Goal: Check status: Check status

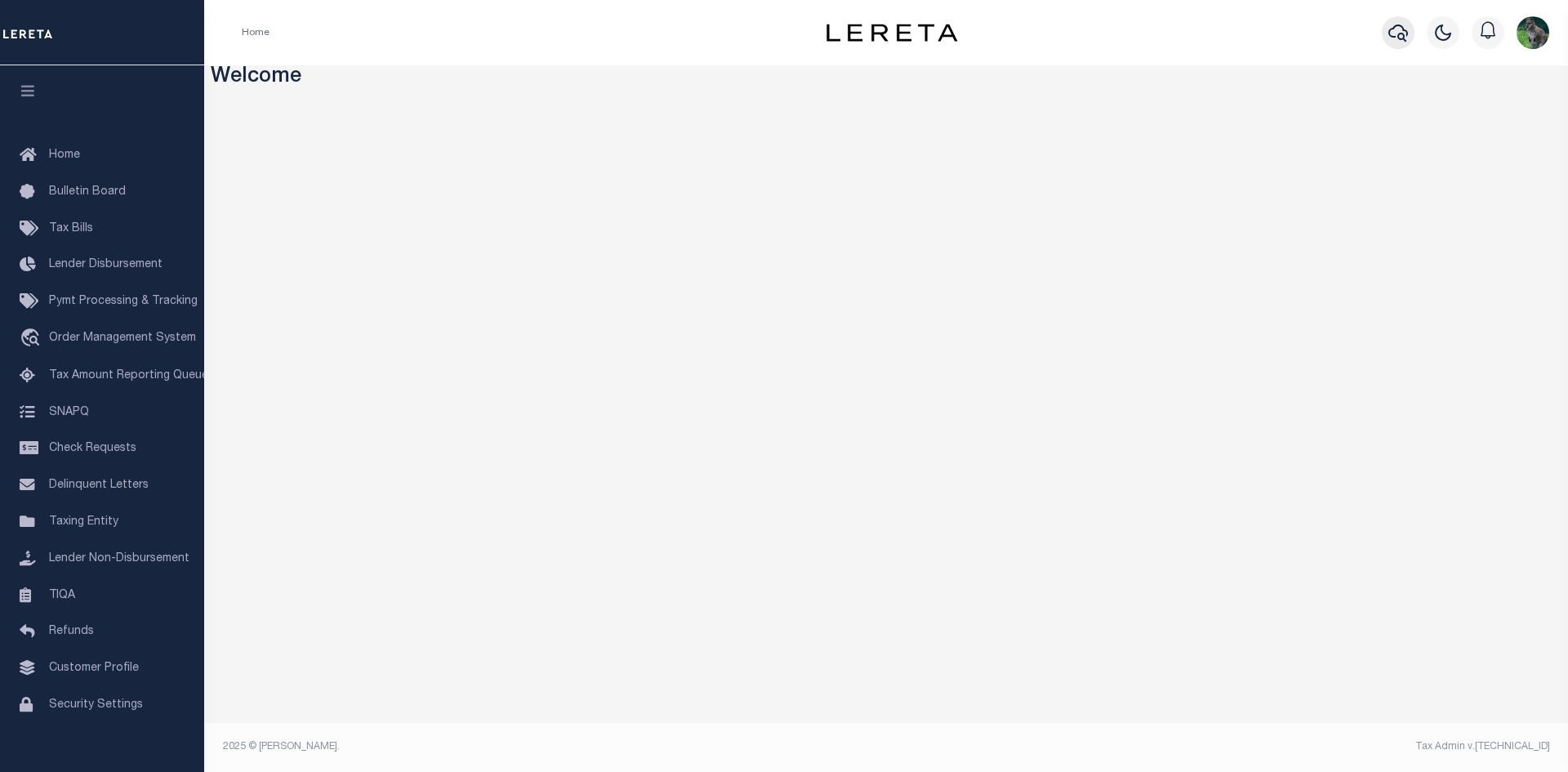
click at [1386, 33] on button "button" at bounding box center [1398, 33] width 33 height 33
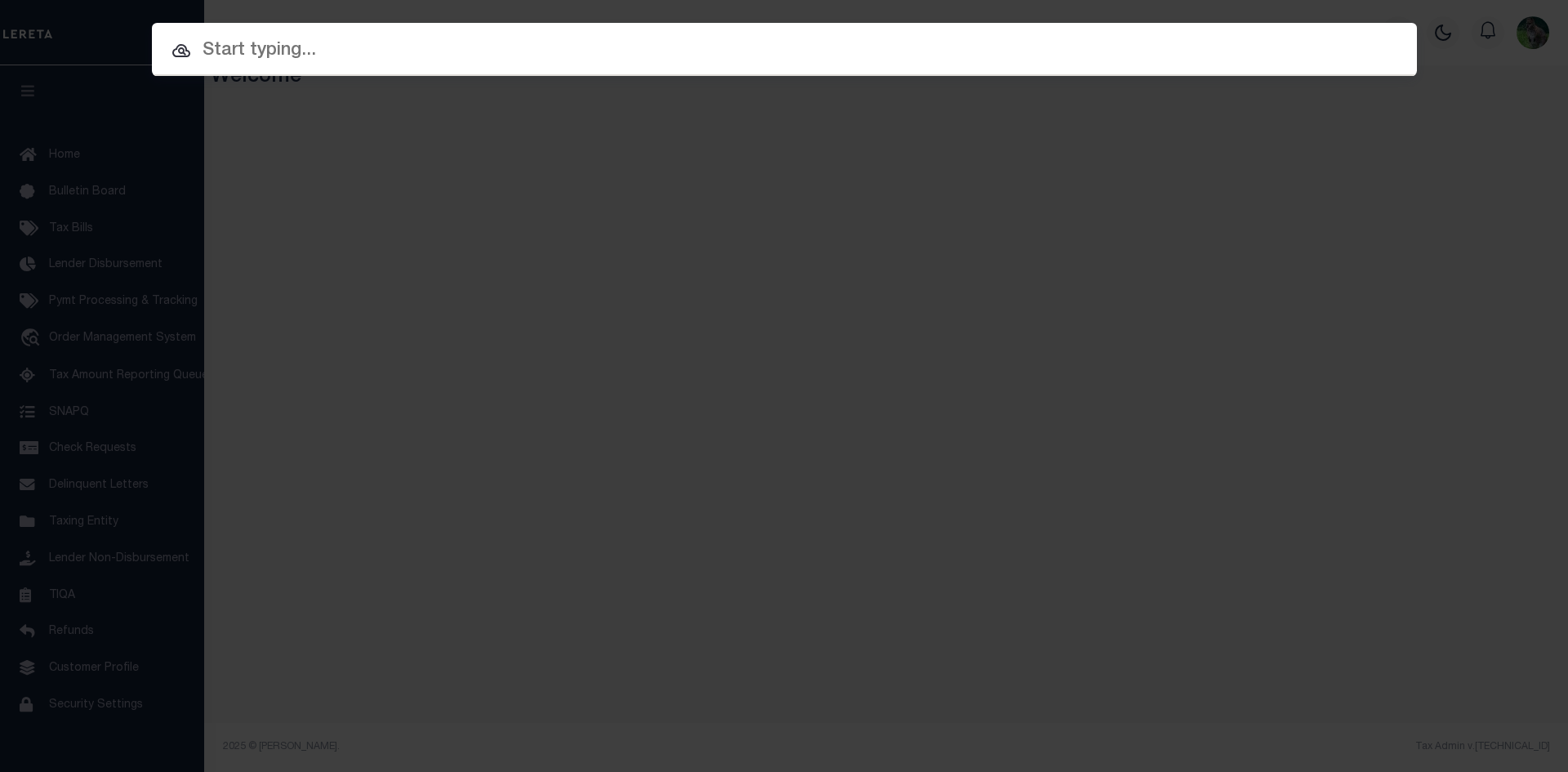
paste input "00552000000658"
type input "00552000000658"
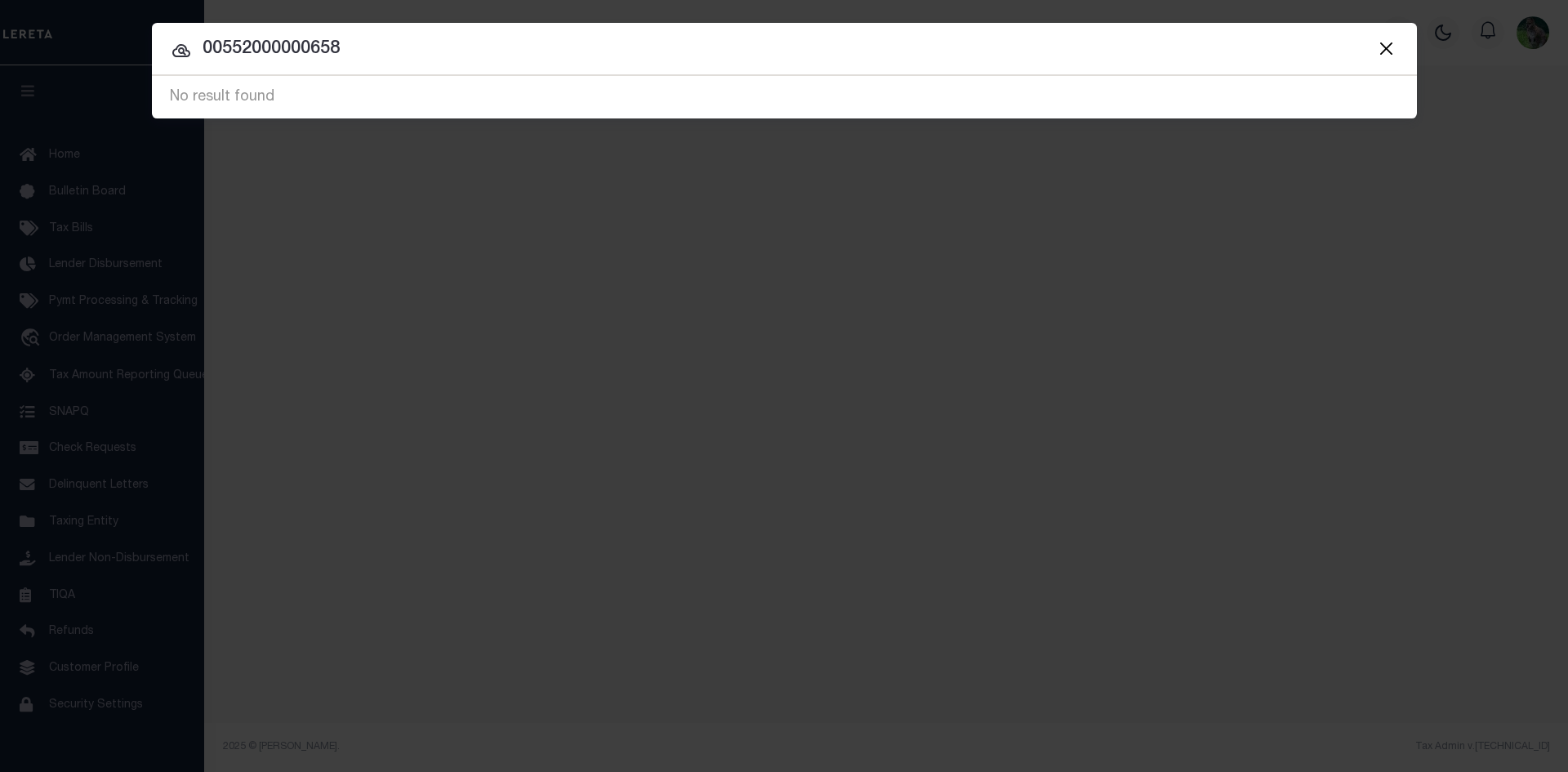
drag, startPoint x: 436, startPoint y: 39, endPoint x: 179, endPoint y: 23, distance: 257.5
click at [179, 23] on div "Include Loans TBM Customers Borrowers Payments (Lender Non-Disb) Payments (Lend…" at bounding box center [784, 71] width 1265 height 96
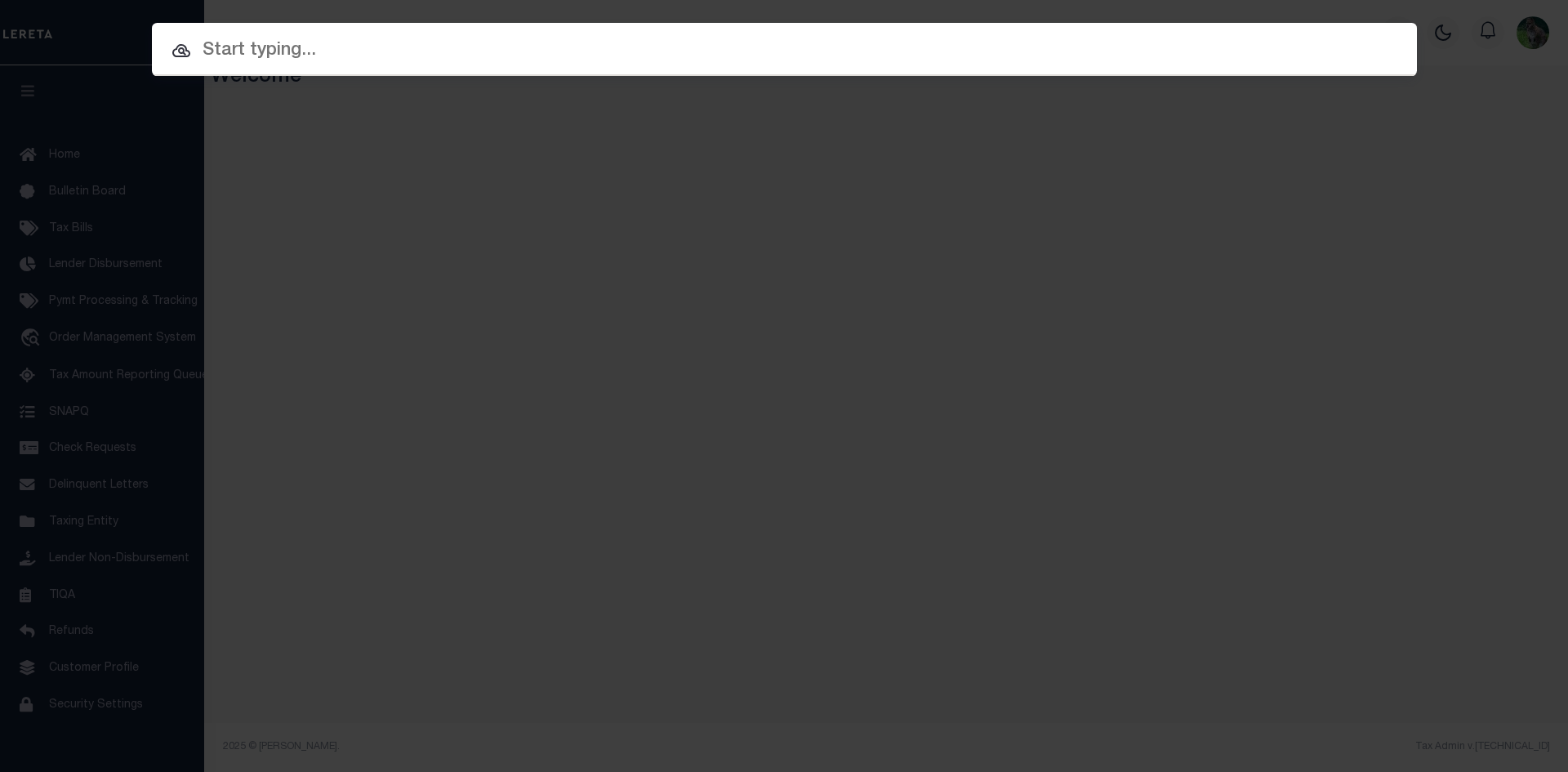
click at [972, 15] on div "Include Loans TBM Customers Borrowers Payments (Lender Non-Disb) Payments (Lend…" at bounding box center [784, 386] width 1568 height 772
click at [956, 43] on input "text" at bounding box center [784, 51] width 1290 height 29
paste input "[PHONE_NUMBER]"
type input "[PHONE_NUMBER]"
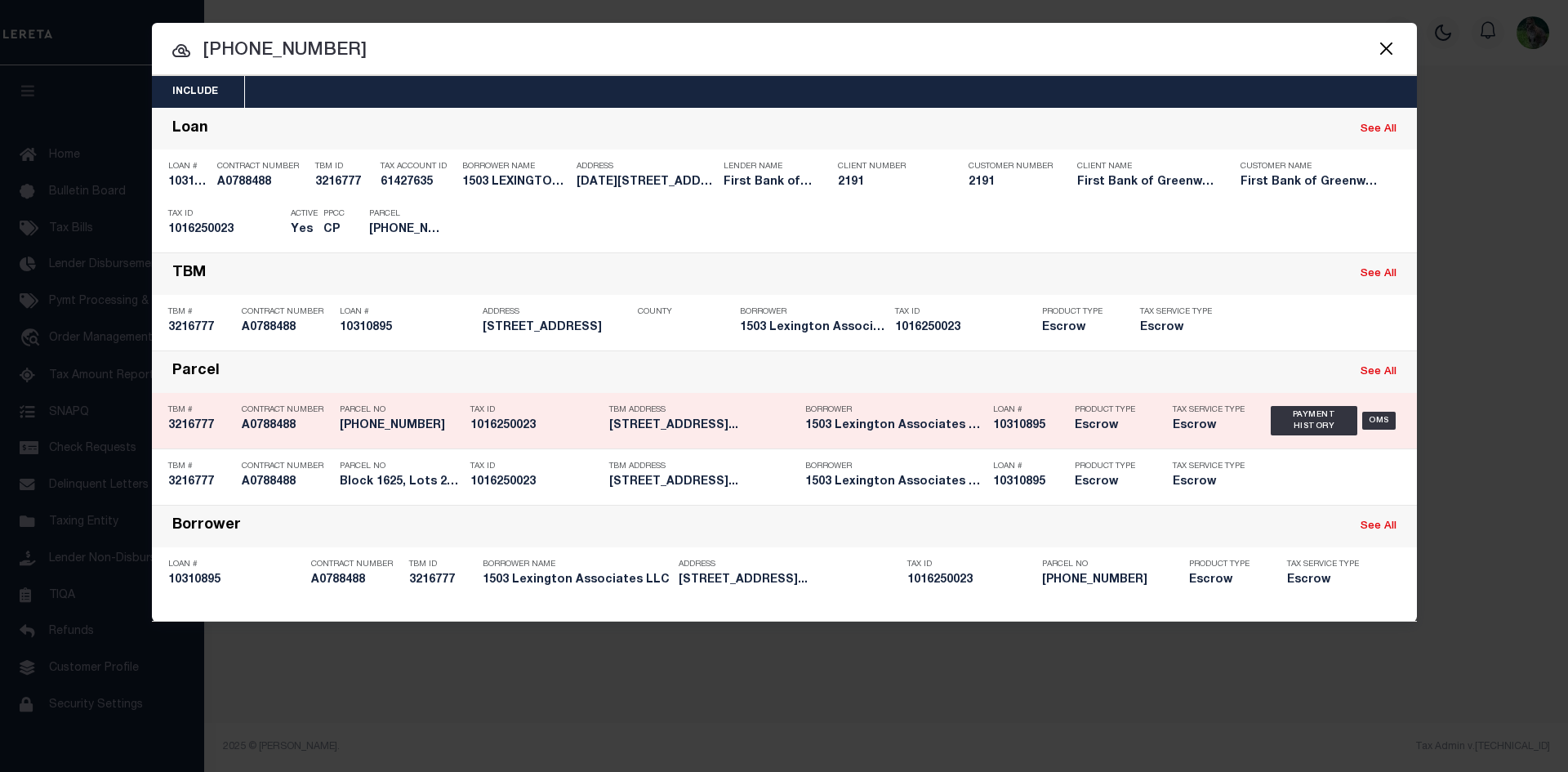
click at [474, 424] on h5 "1016250023" at bounding box center [536, 426] width 131 height 14
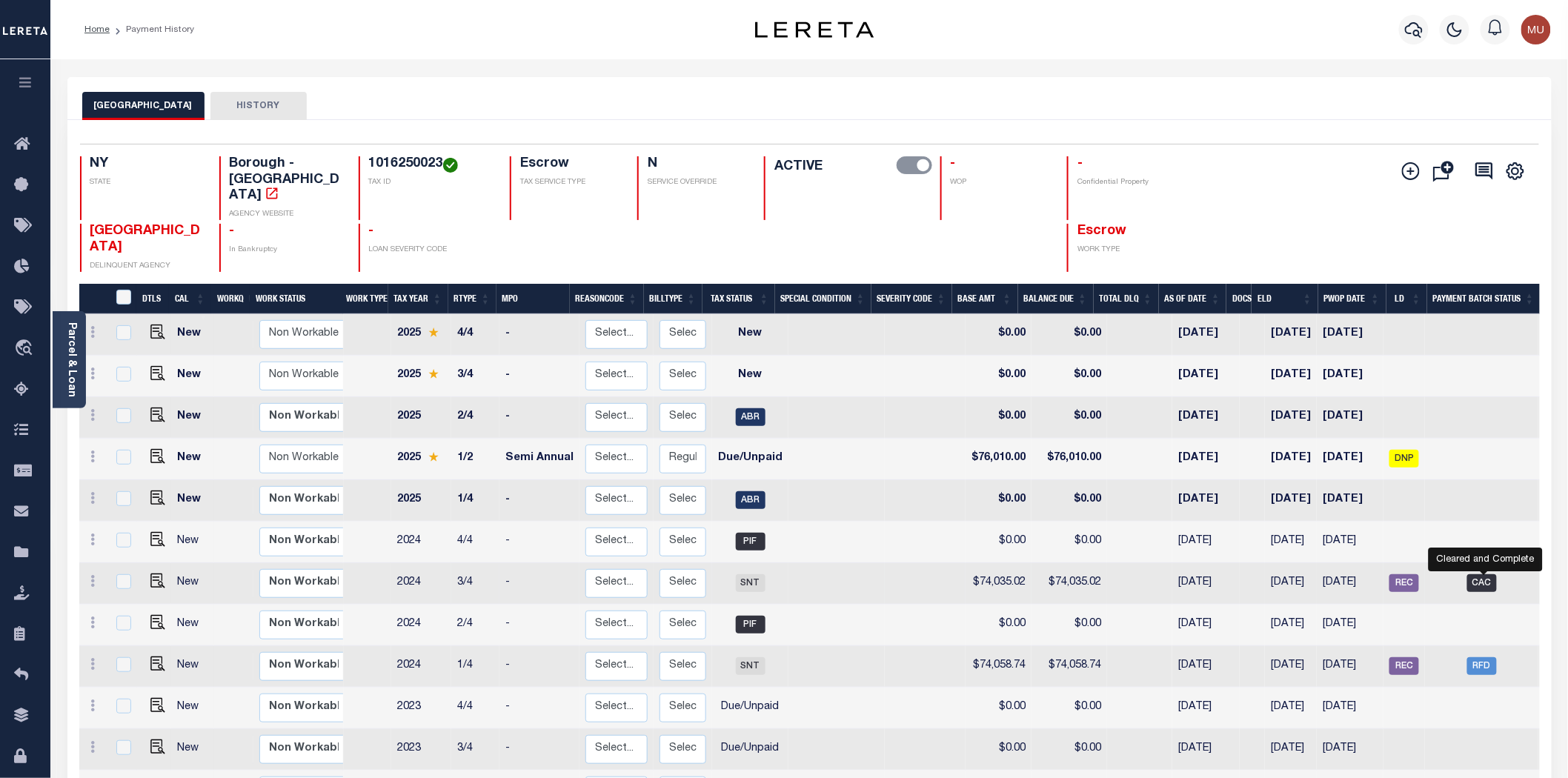
click at [1411, 574] on span "CAC" at bounding box center [1482, 583] width 30 height 18
checkbox input "true"
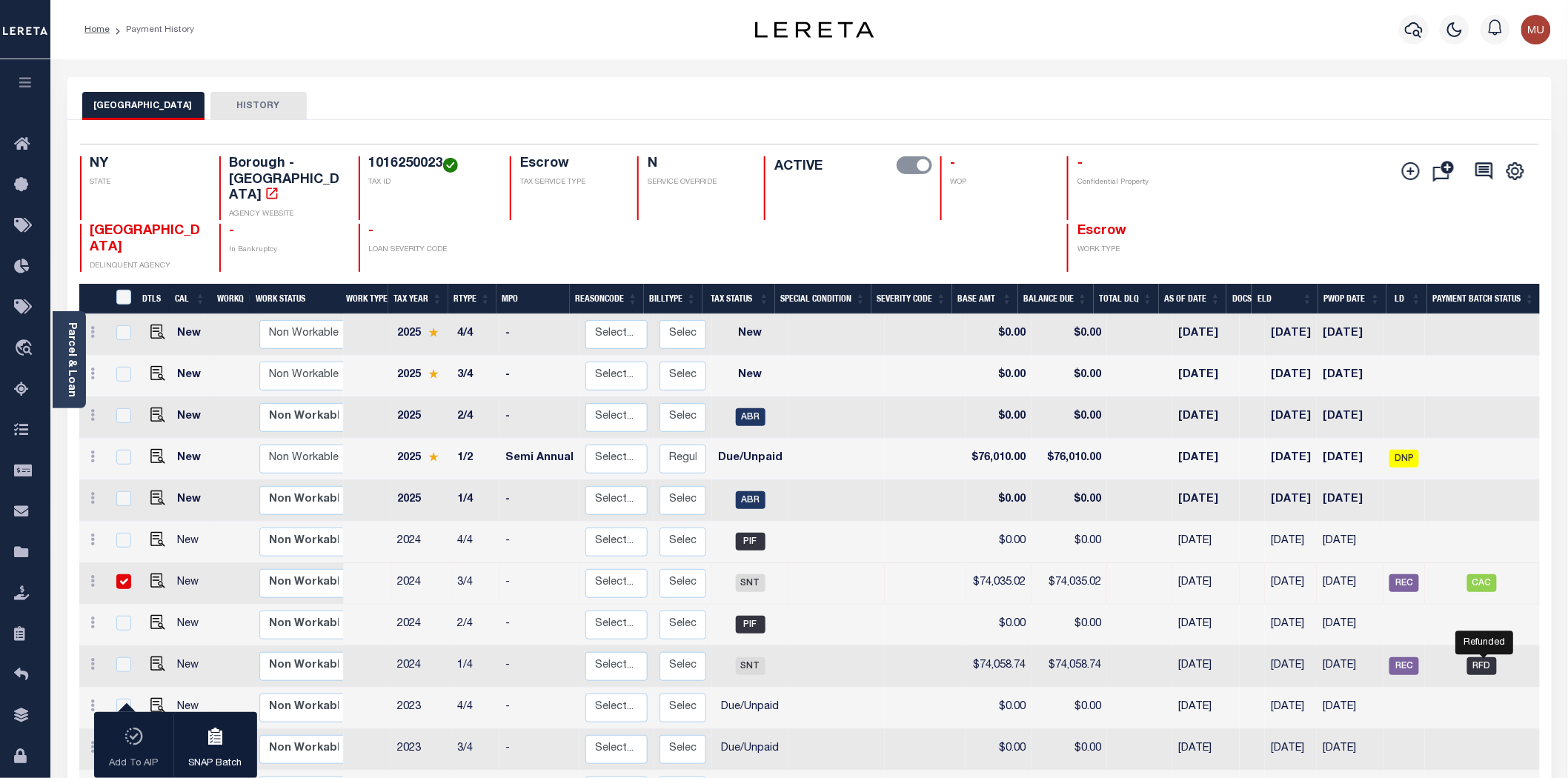
click at [1411, 657] on span "RFD" at bounding box center [1482, 666] width 30 height 18
checkbox input "true"
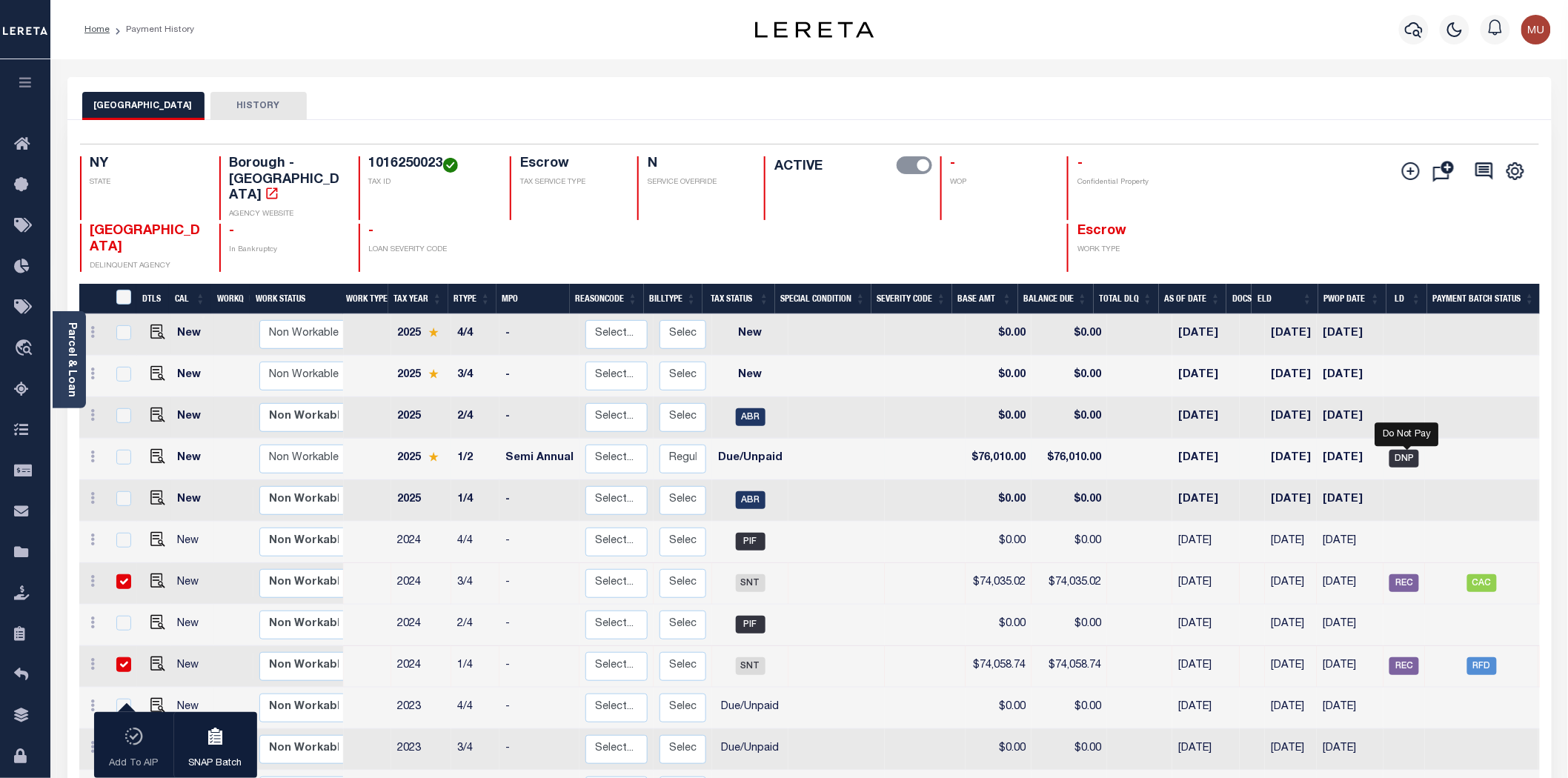
click at [1411, 450] on span "DNP" at bounding box center [1404, 459] width 30 height 18
checkbox input "true"
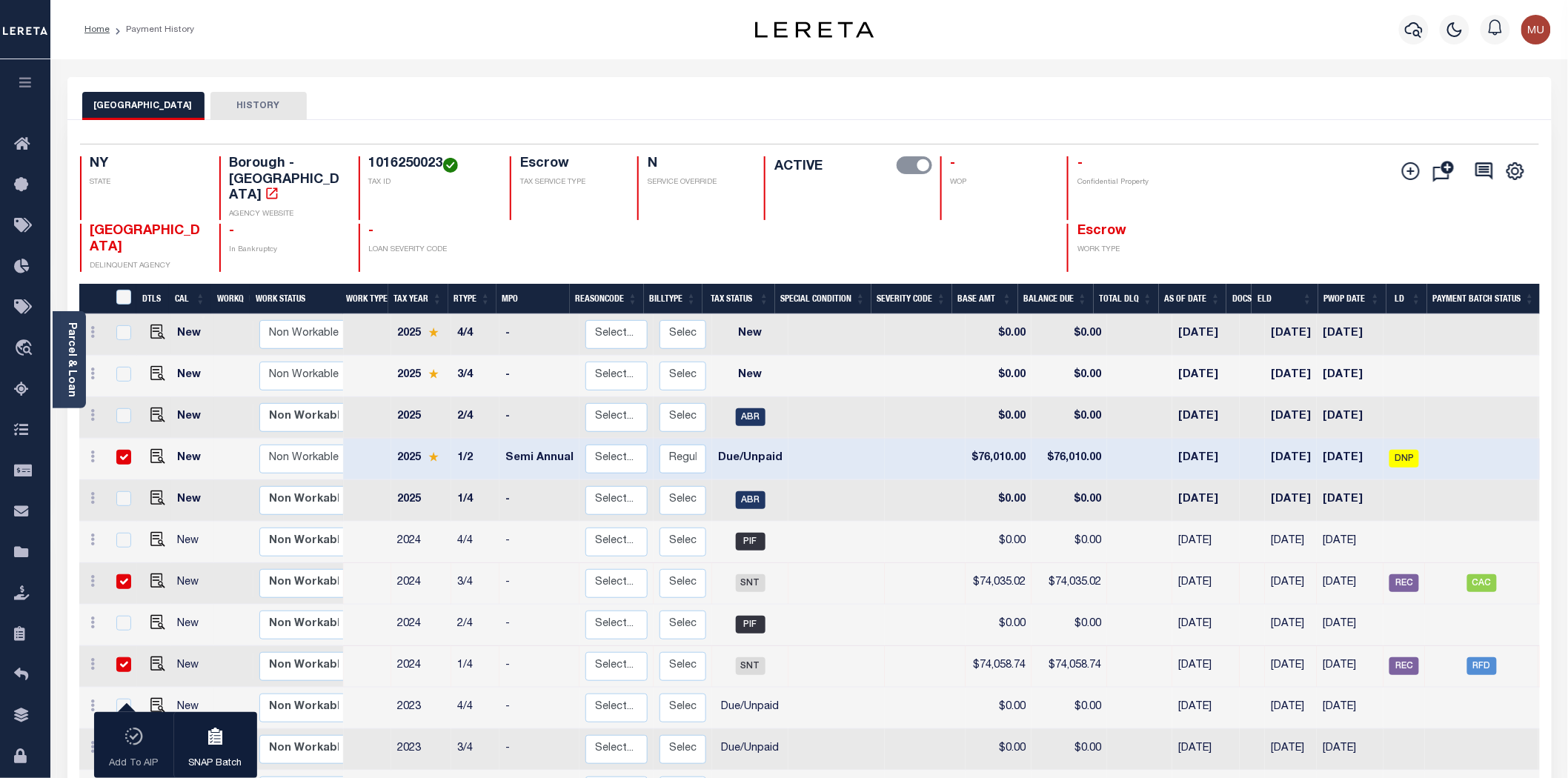
click at [149, 495] on link at bounding box center [154, 499] width 22 height 10
checkbox input "true"
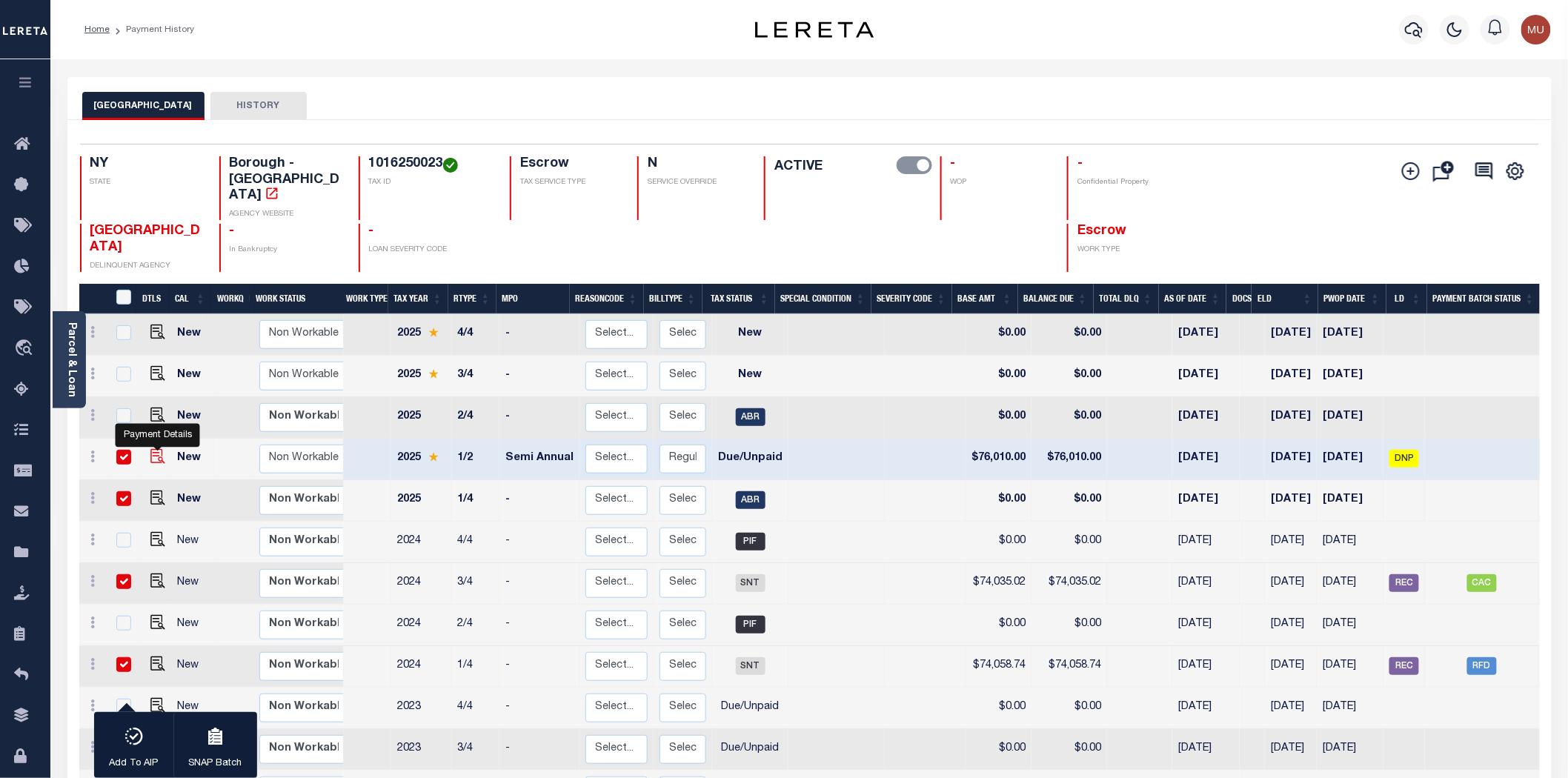
click at [153, 449] on img "" at bounding box center [157, 456] width 15 height 15
checkbox input "false"
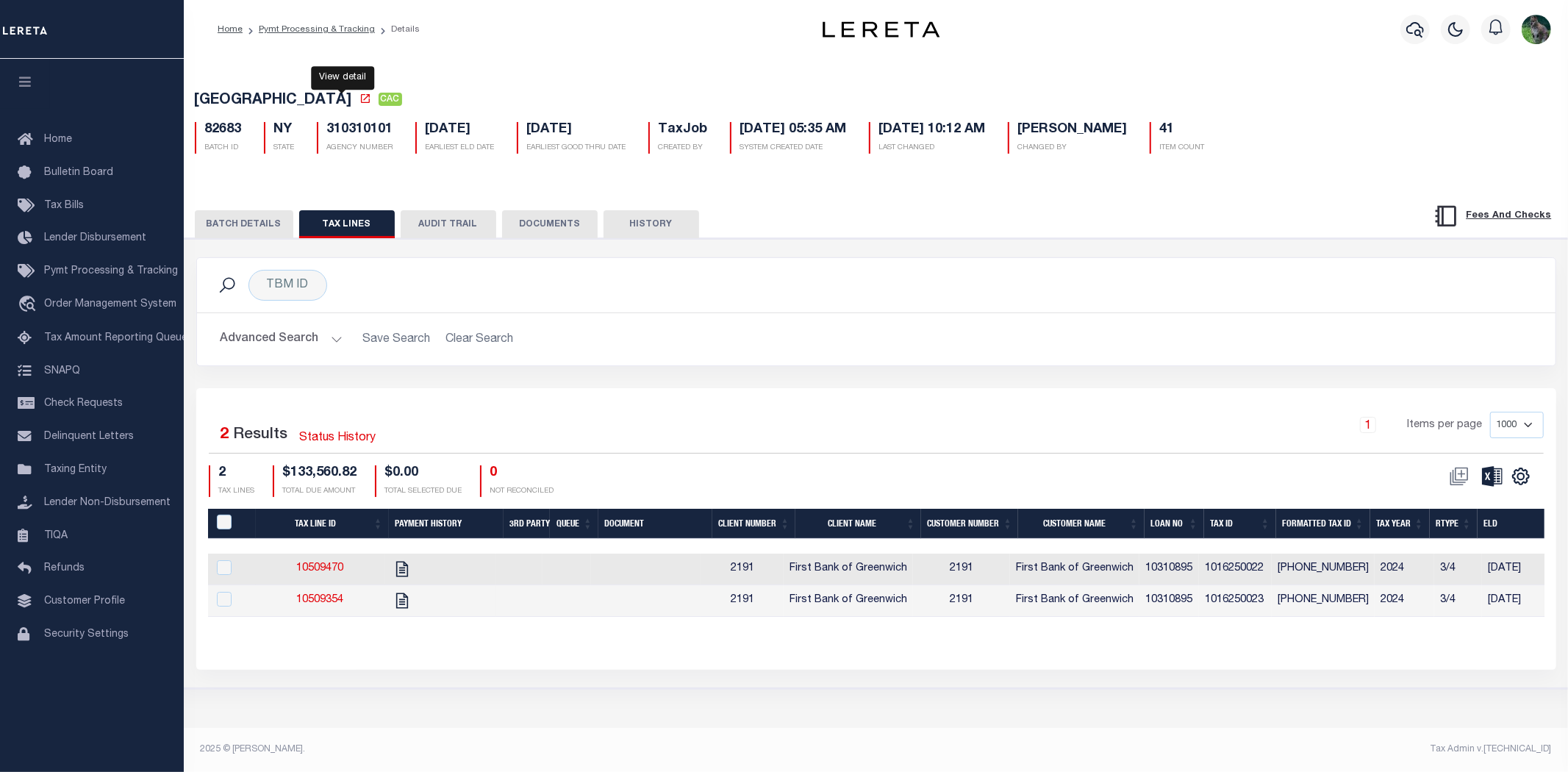
click at [359, 104] on icon at bounding box center [365, 98] width 12 height 12
click at [252, 218] on button "BATCH DETAILS" at bounding box center [244, 224] width 99 height 28
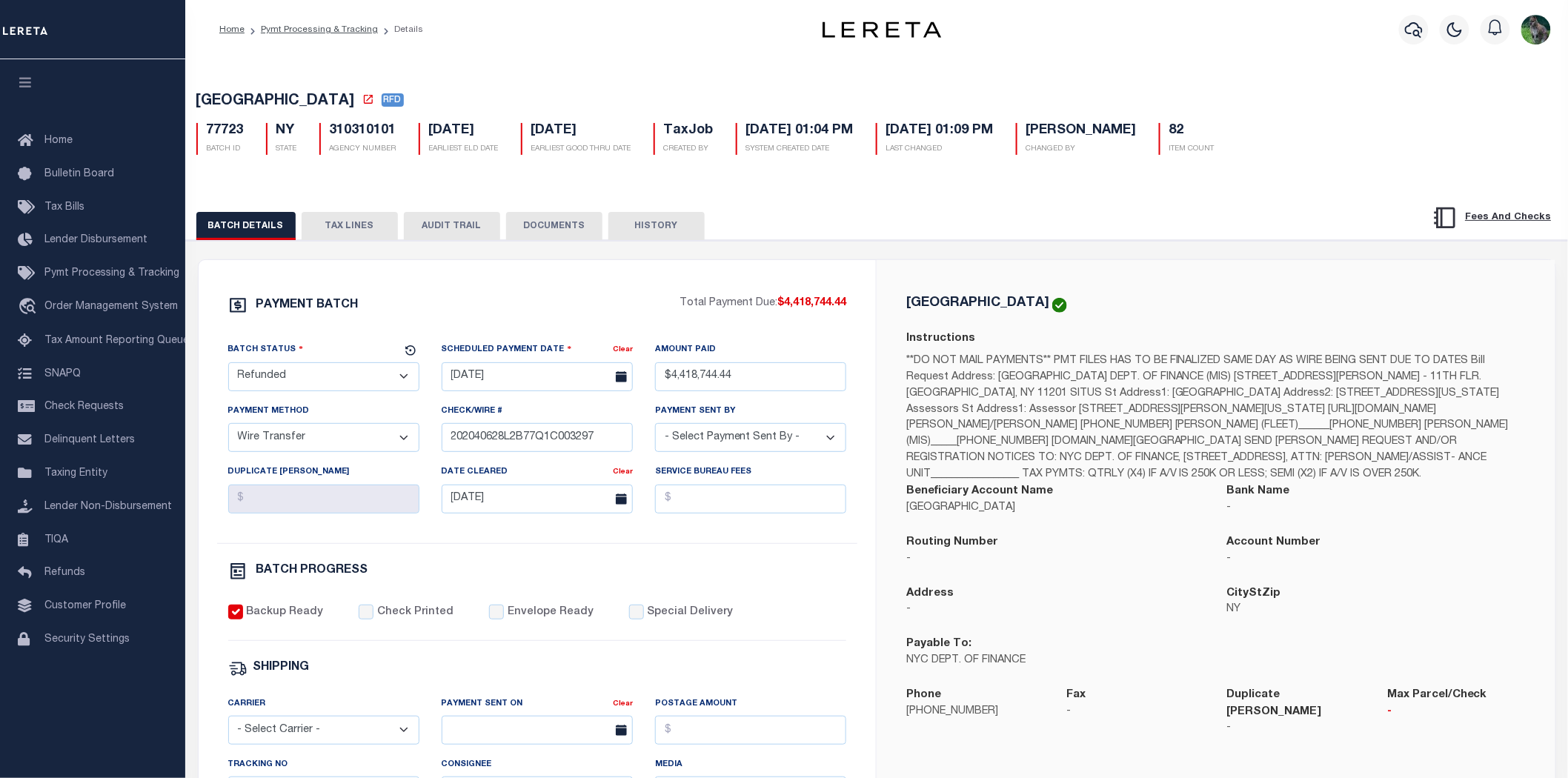
click at [345, 220] on button "TAX LINES" at bounding box center [349, 226] width 96 height 28
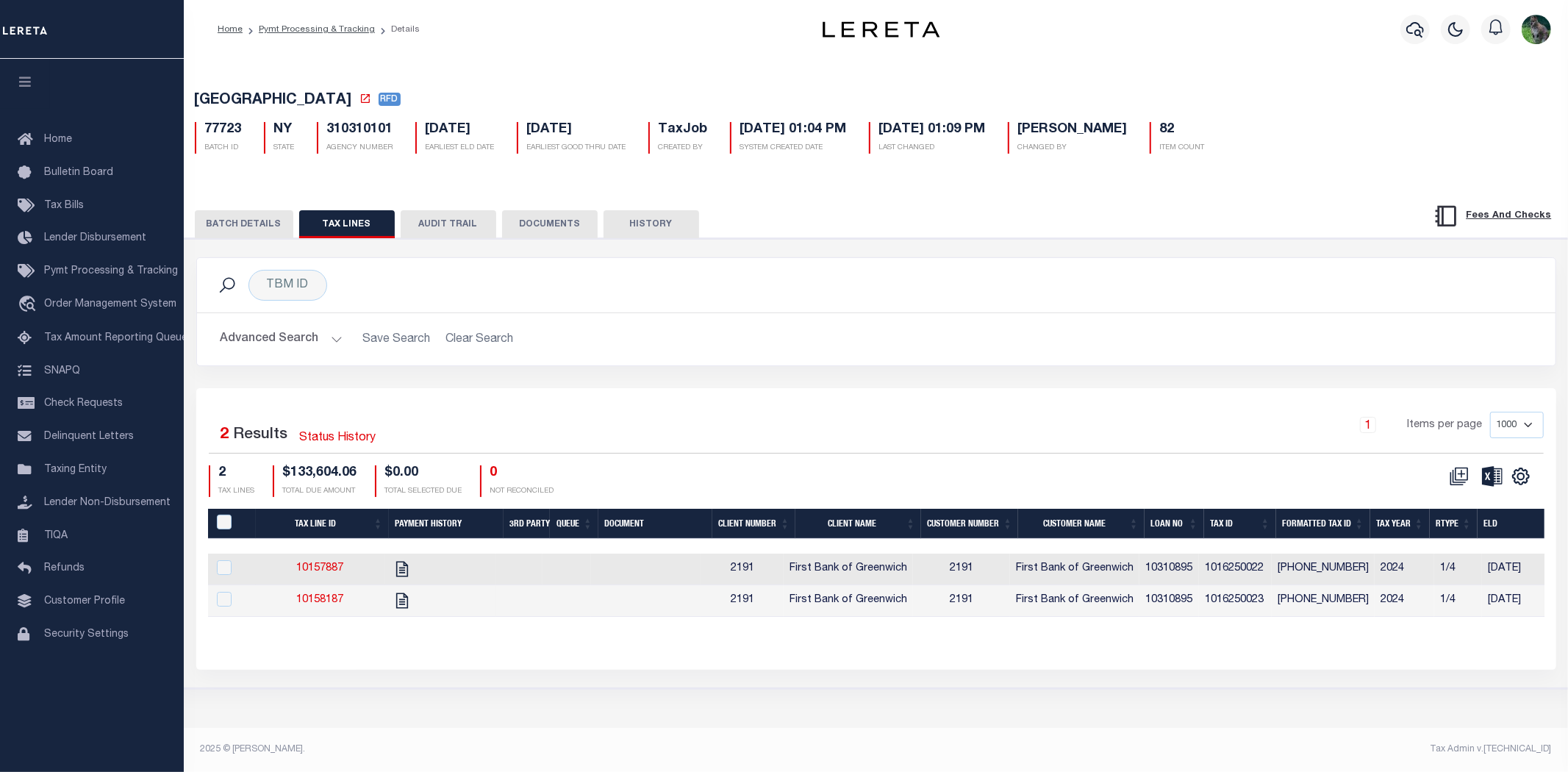
click at [241, 218] on button "BATCH DETAILS" at bounding box center [244, 224] width 99 height 28
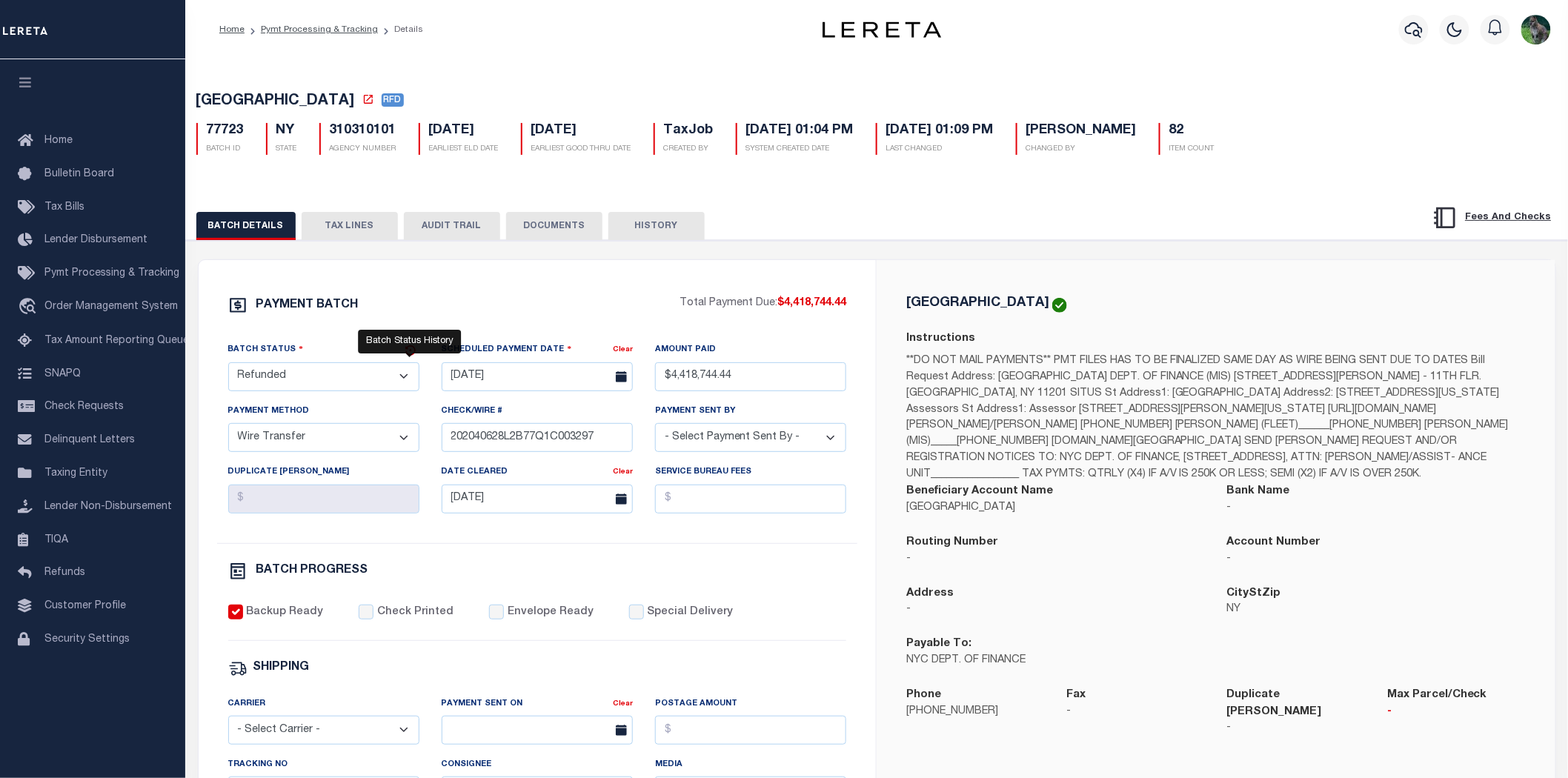
click at [411, 352] on icon at bounding box center [410, 350] width 13 height 13
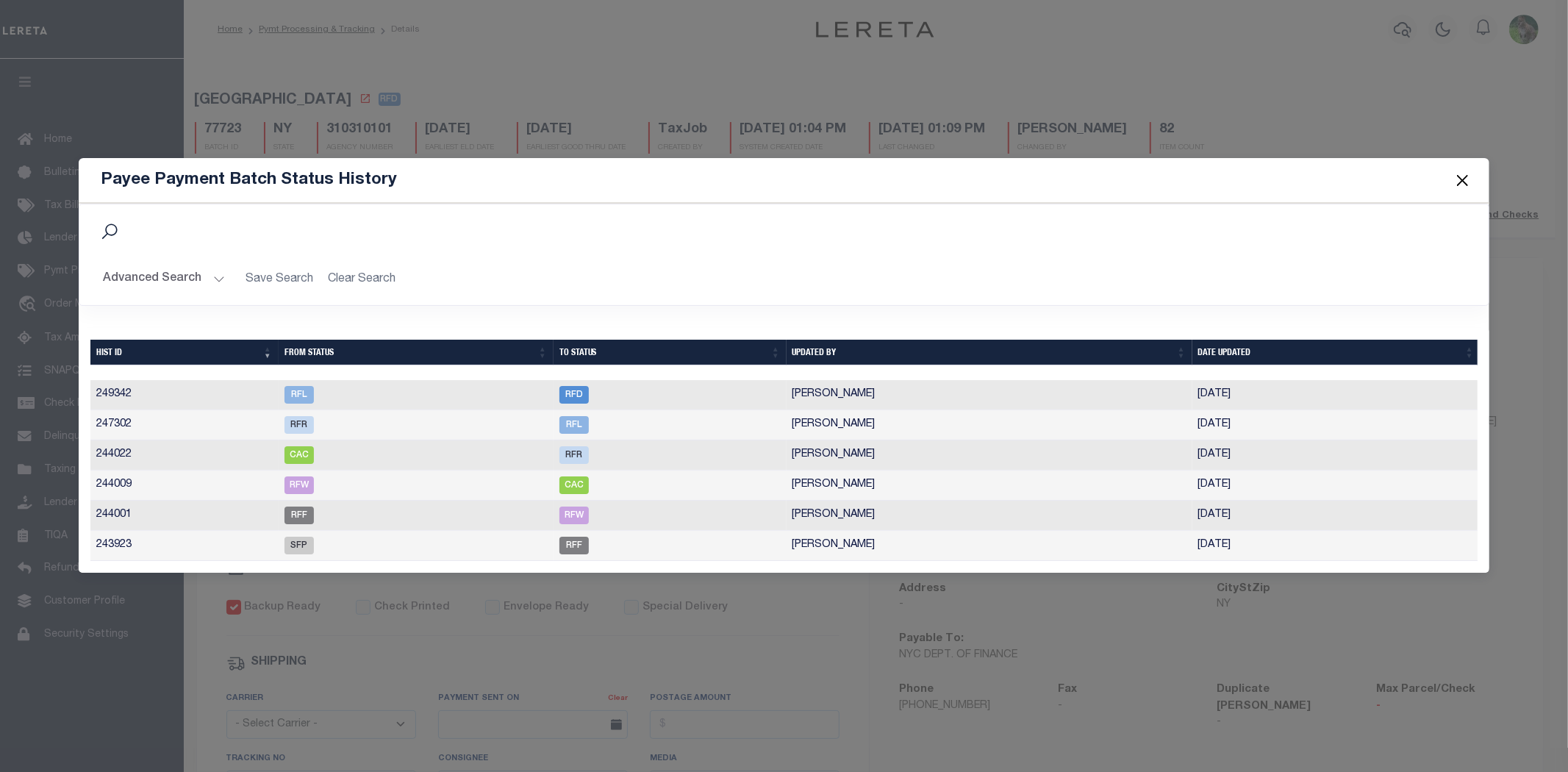
click at [1469, 181] on button "Close" at bounding box center [1462, 180] width 19 height 19
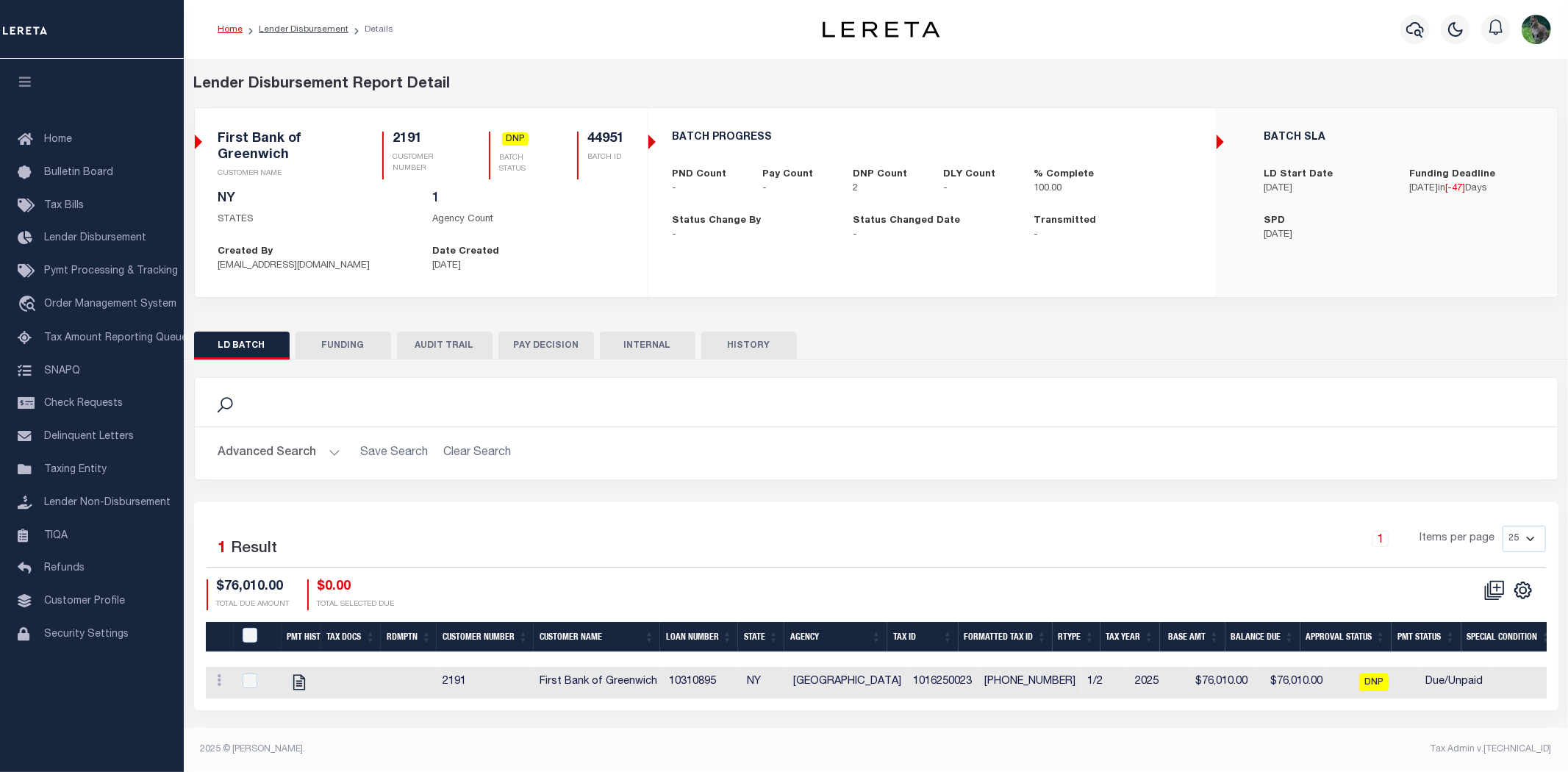
click at [327, 343] on button "FUNDING" at bounding box center [343, 346] width 95 height 28
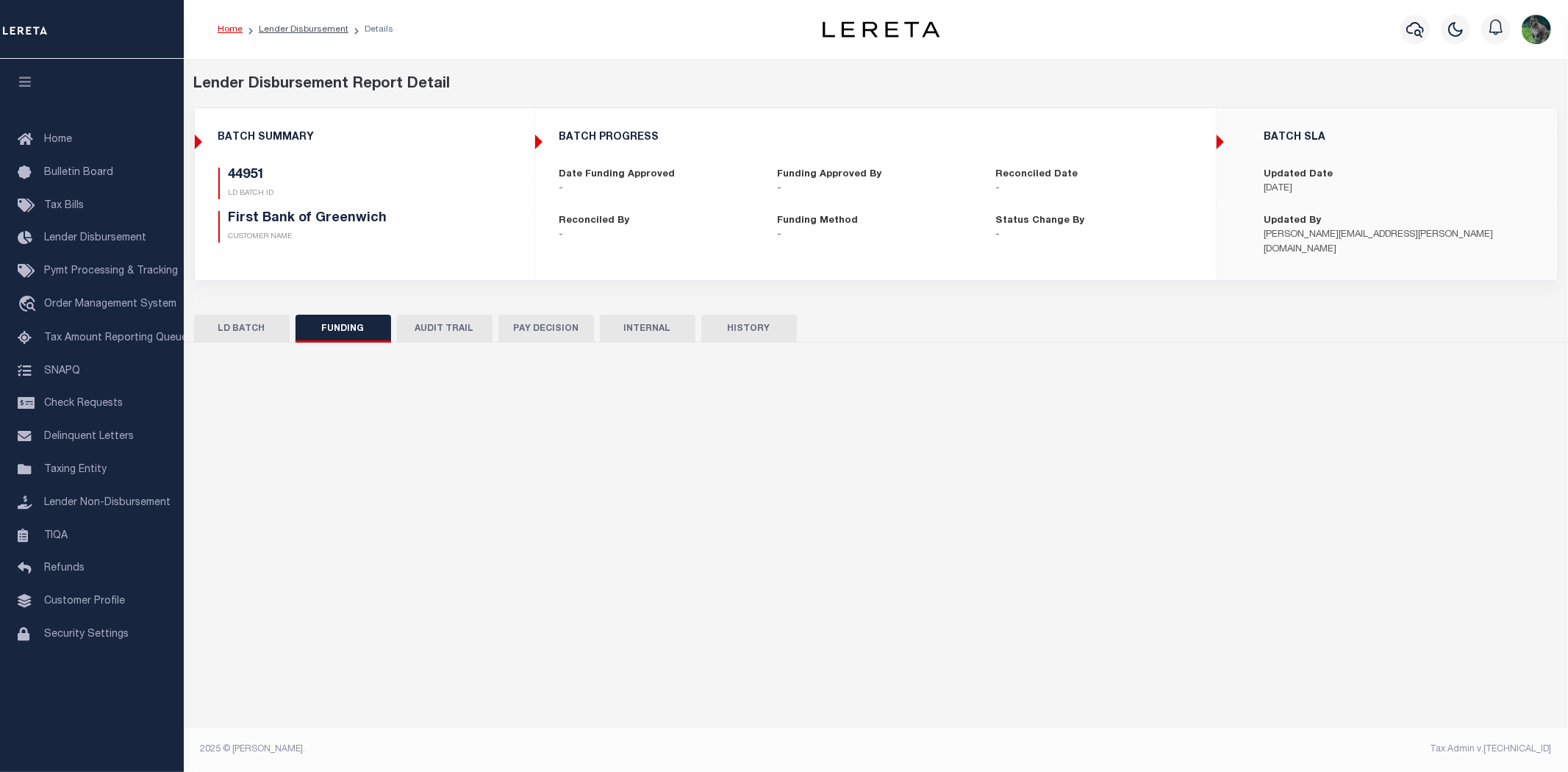
type input "$0"
type input "06/25/2025"
select select "100"
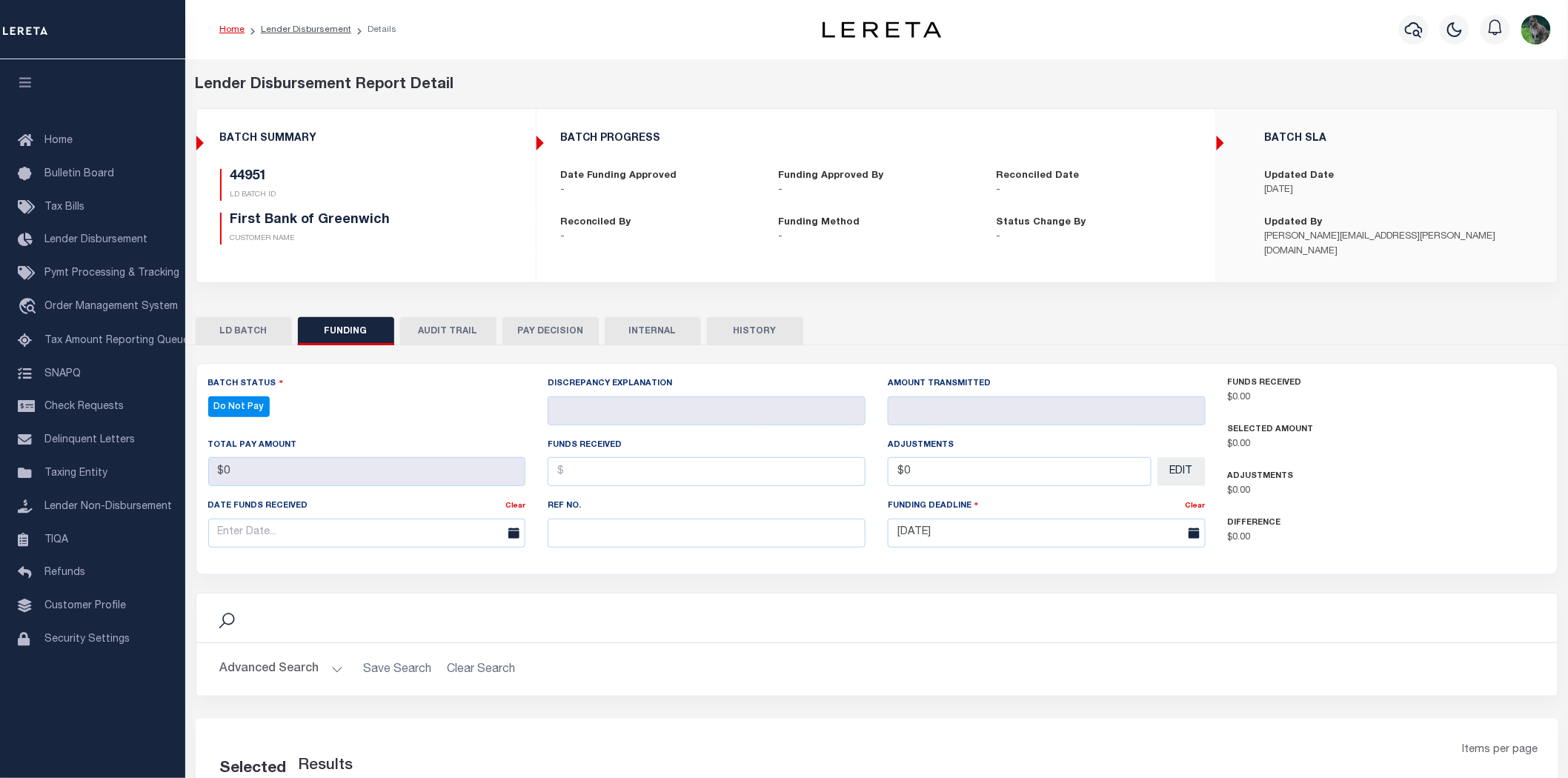
select select "100"
click at [263, 322] on button "LD BATCH" at bounding box center [243, 331] width 96 height 28
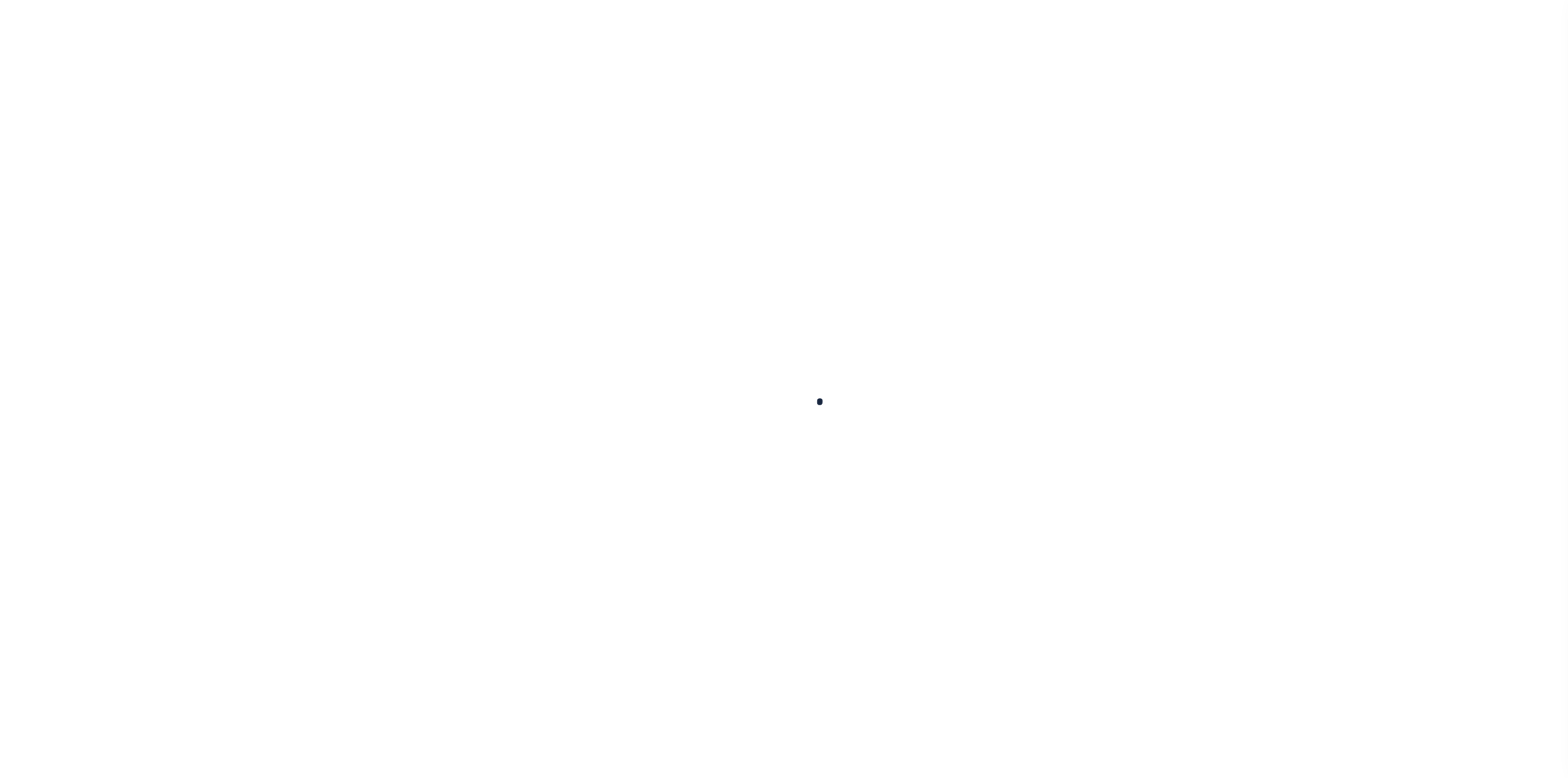
checkbox input "false"
type input "Quarterly"
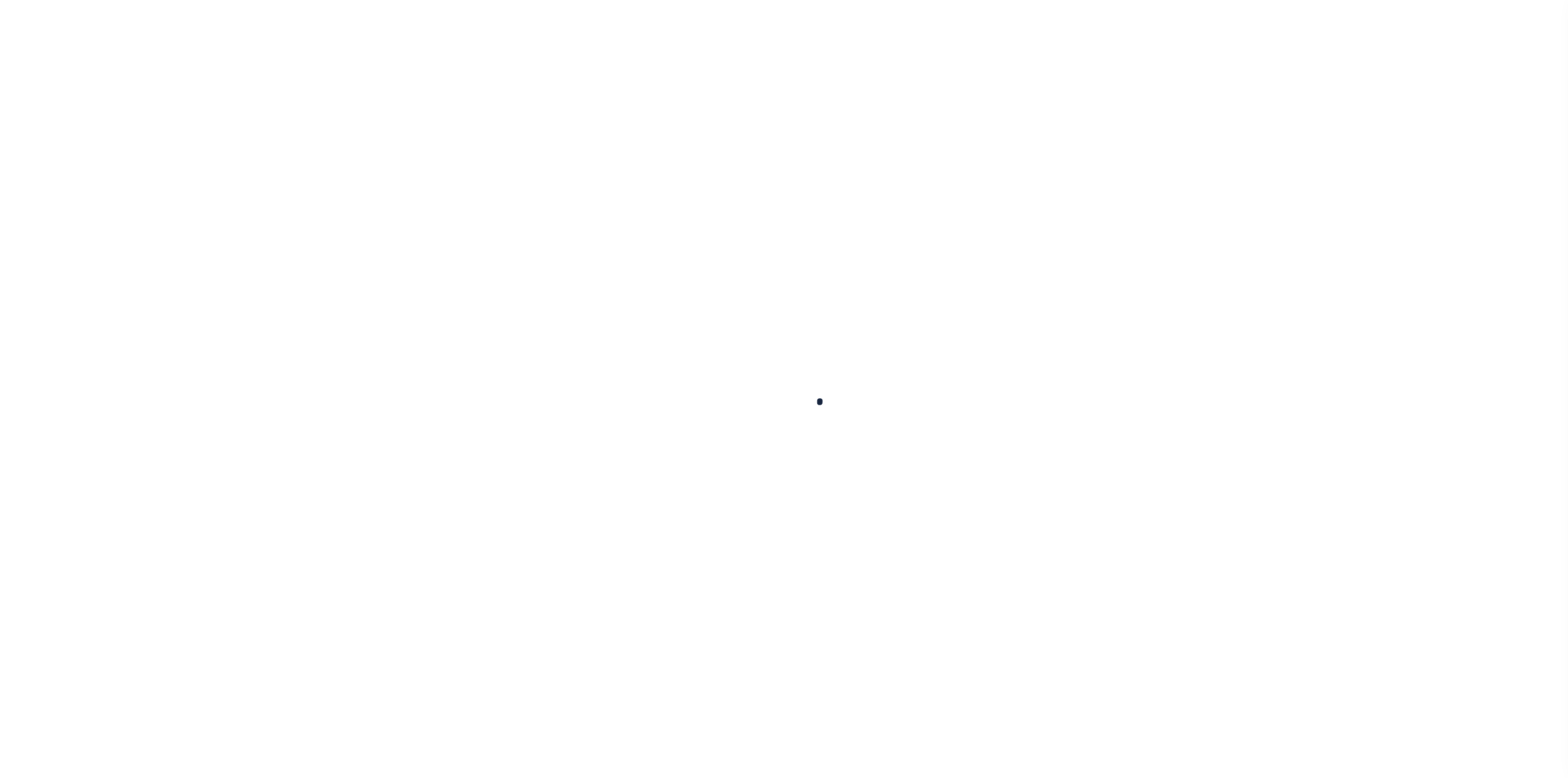
type input "[DATE]"
select select "ABR"
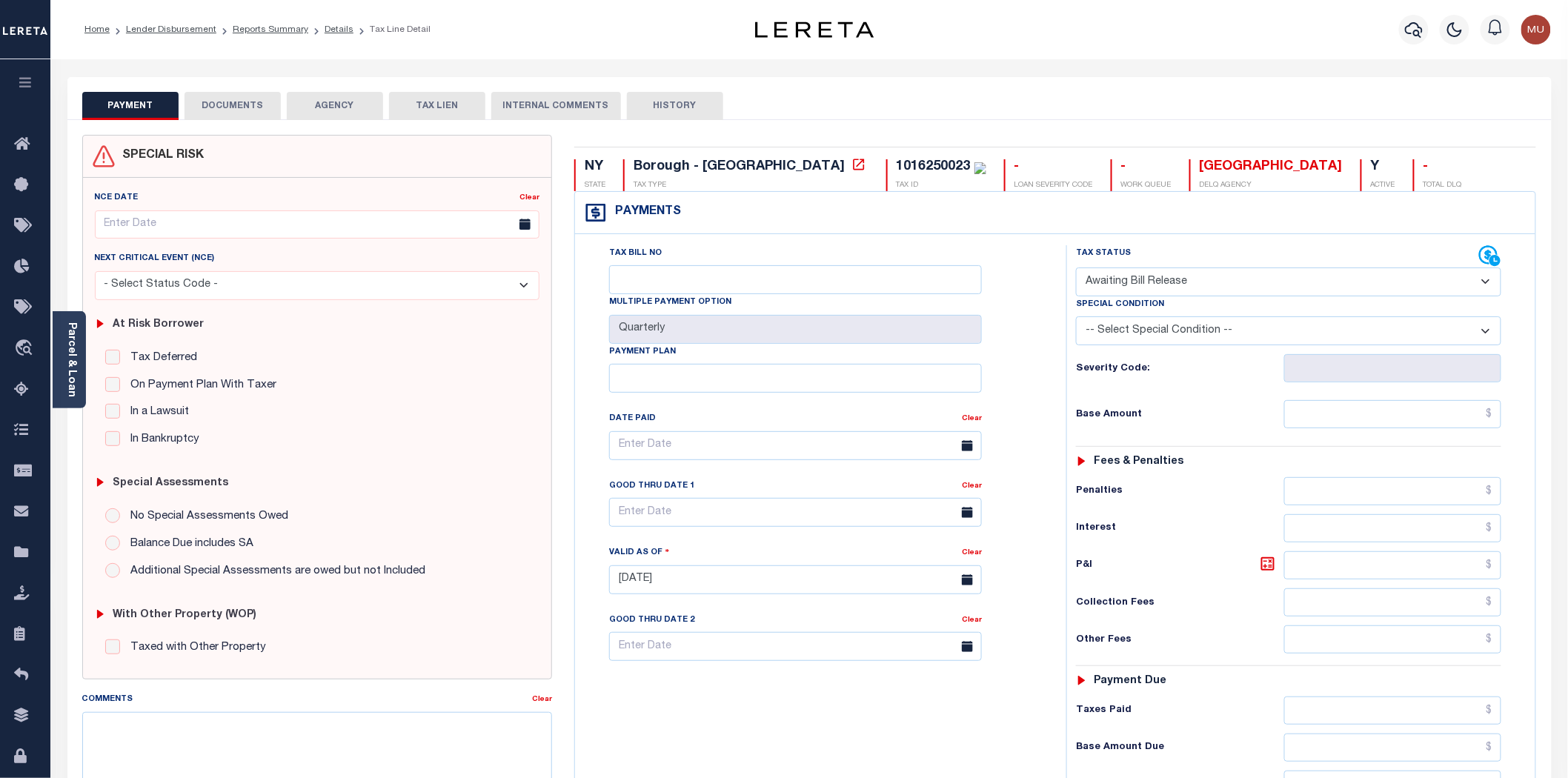
click at [1476, 254] on div "Tax Status Status" at bounding box center [1277, 256] width 403 height 22
click at [1488, 250] on body "Home Lender Disbursement Reports Summary Details Tax Line Detail Profile" at bounding box center [784, 546] width 1568 height 1092
click at [1495, 258] on icon at bounding box center [1494, 261] width 11 height 11
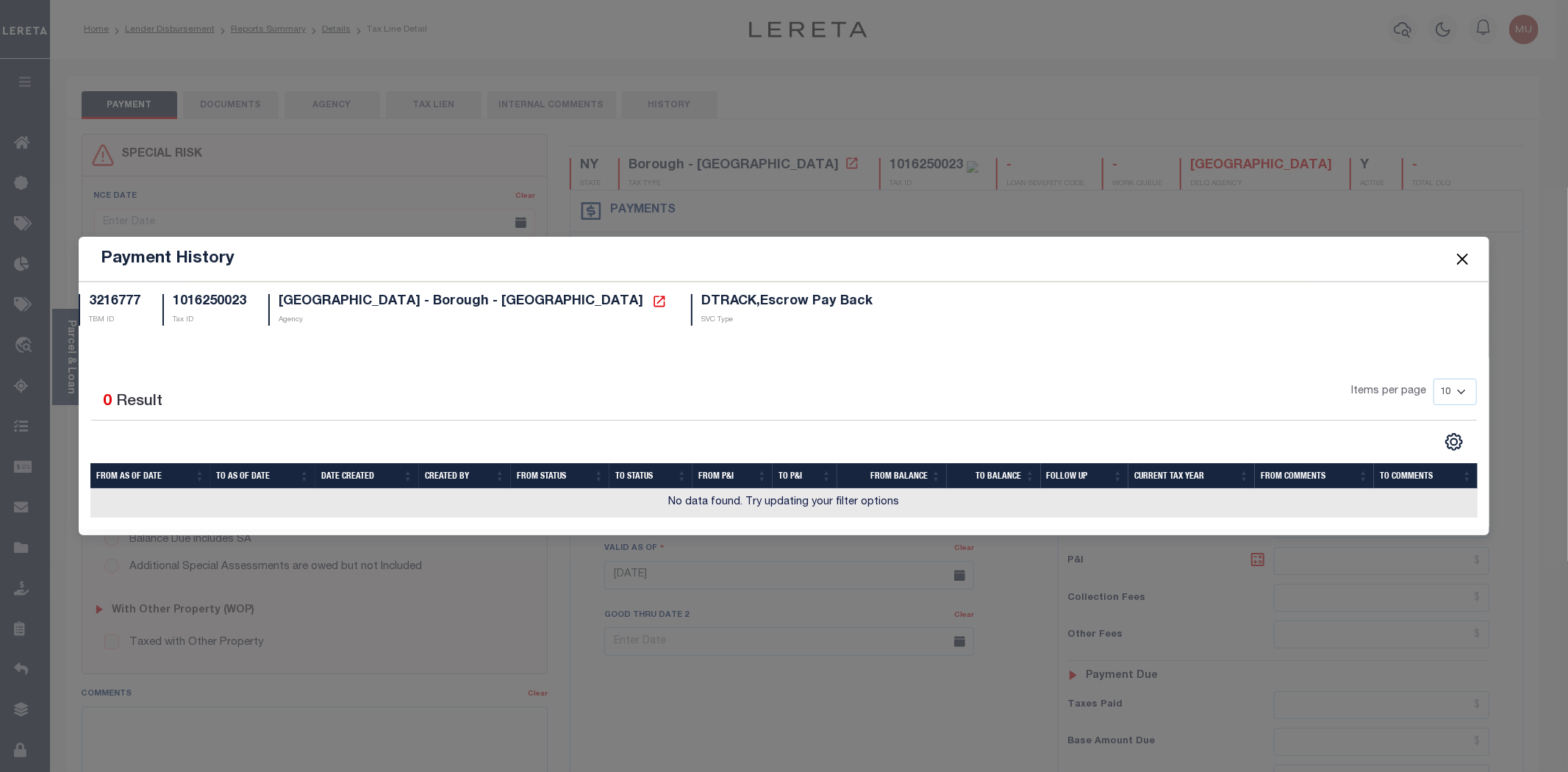
click at [1459, 258] on button "Close" at bounding box center [1462, 259] width 19 height 19
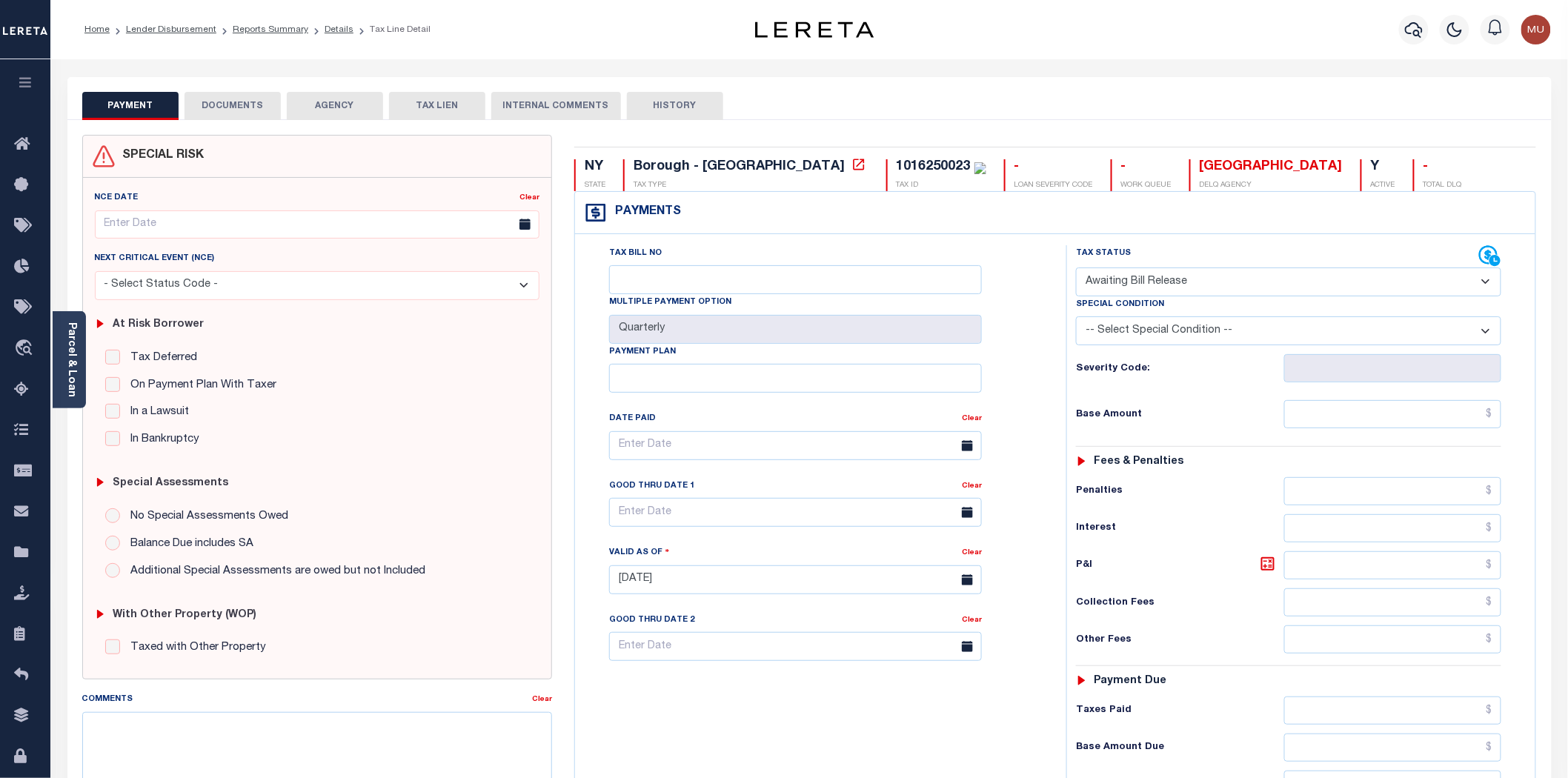
scroll to position [316, 0]
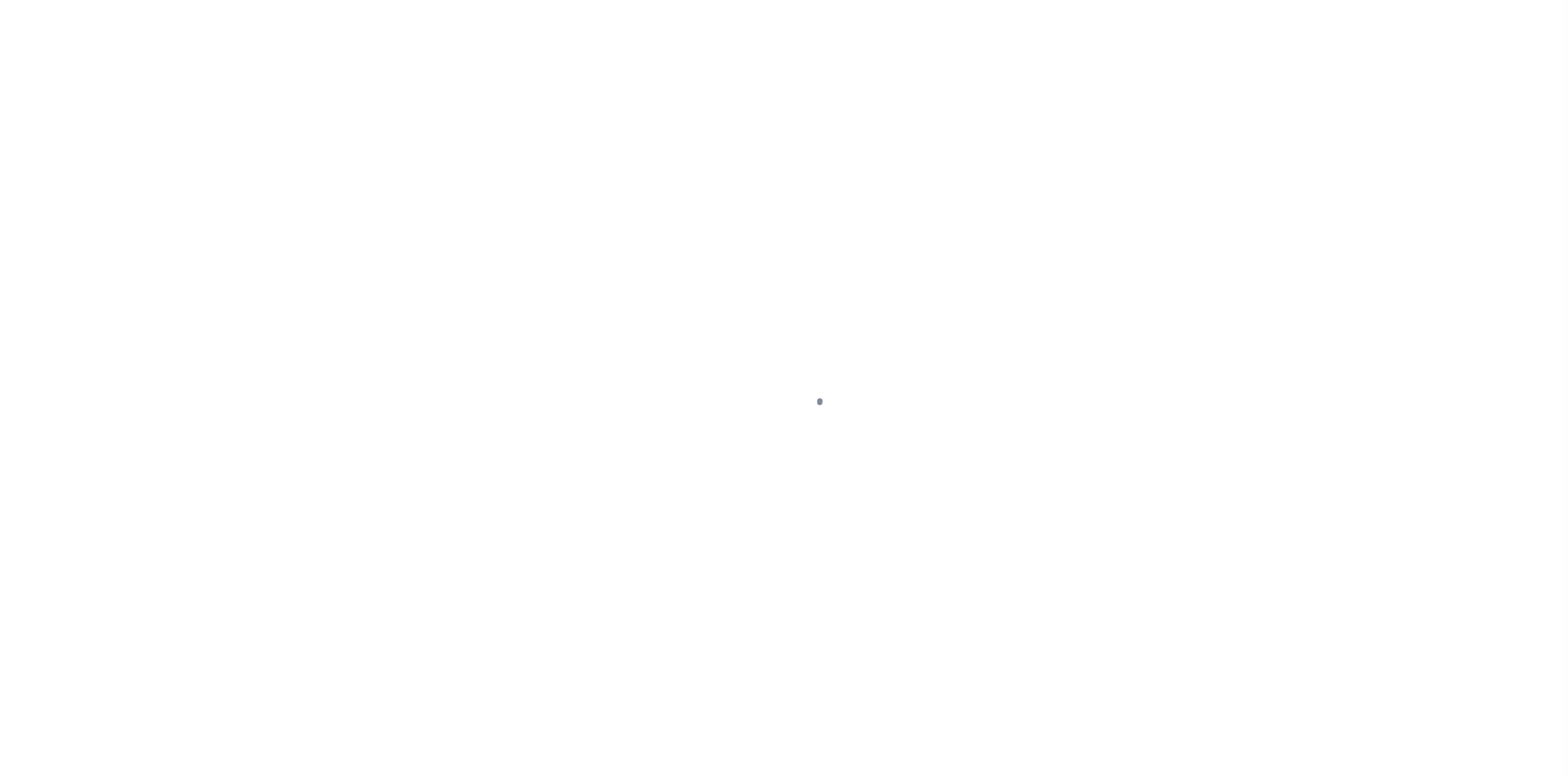
select select "DUE"
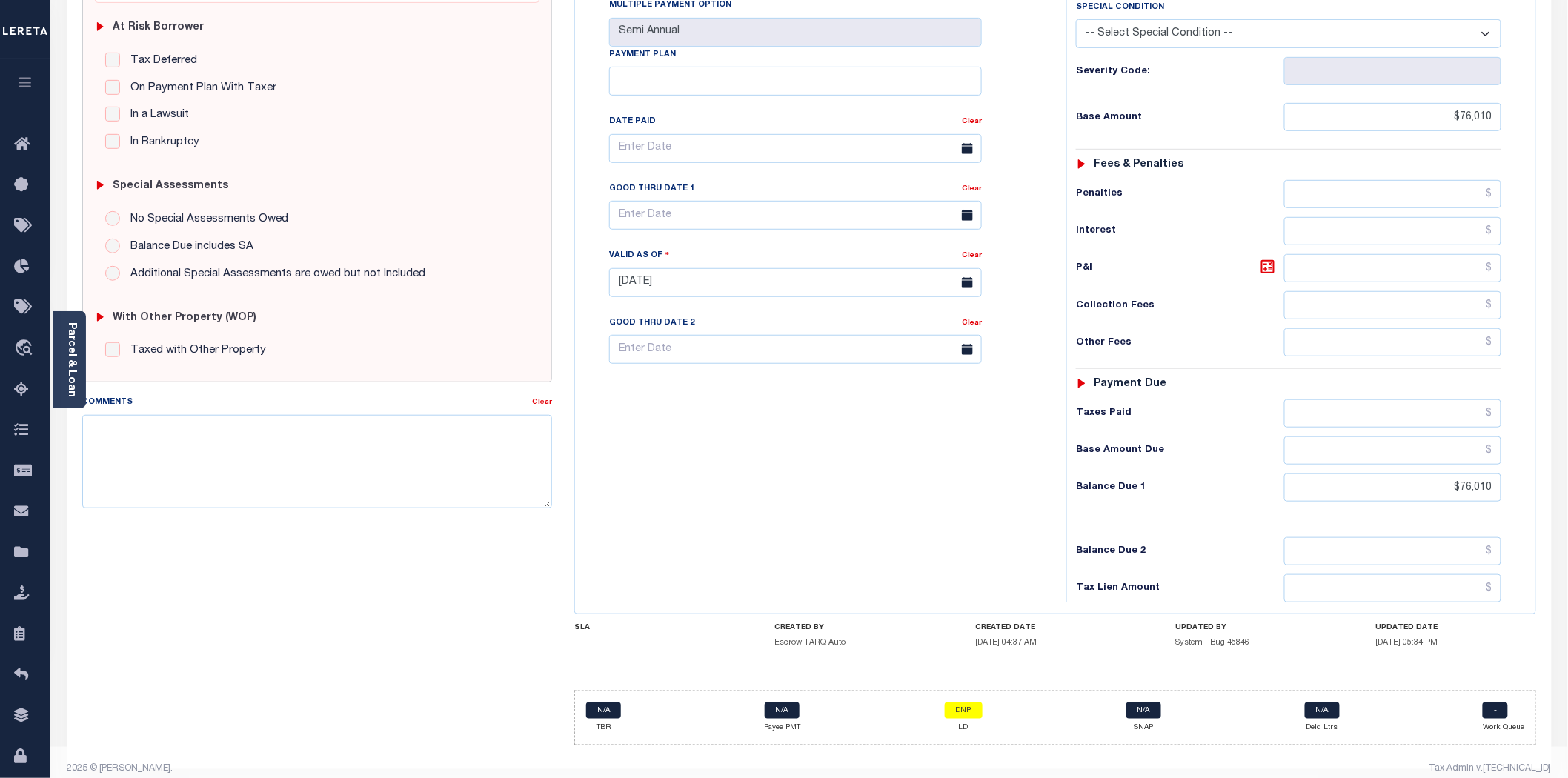
scroll to position [315, 0]
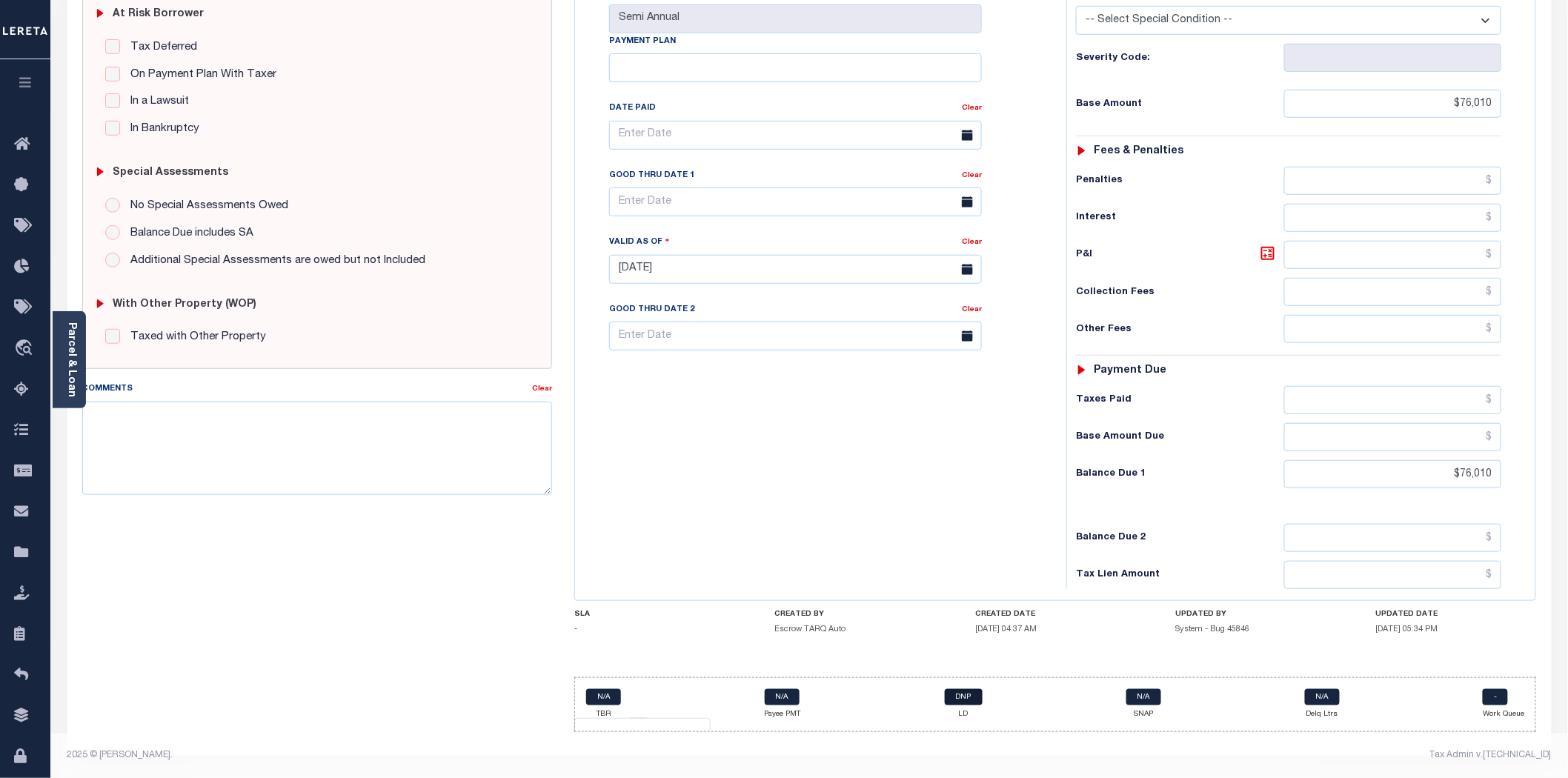
click at [961, 699] on link "DNP" at bounding box center [963, 697] width 38 height 16
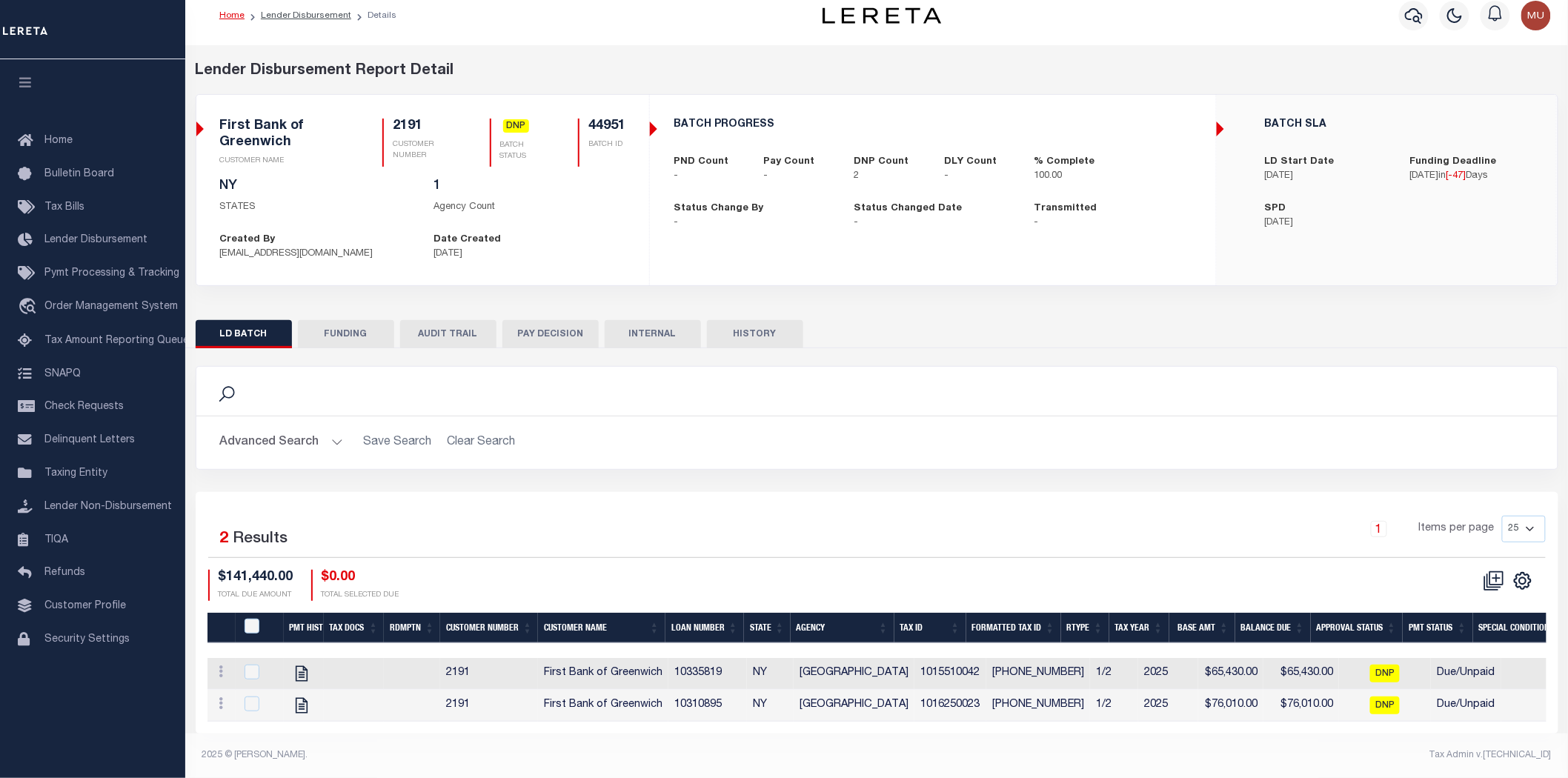
scroll to position [24, 0]
click at [474, 320] on button "AUDIT TRAIL" at bounding box center [448, 334] width 96 height 28
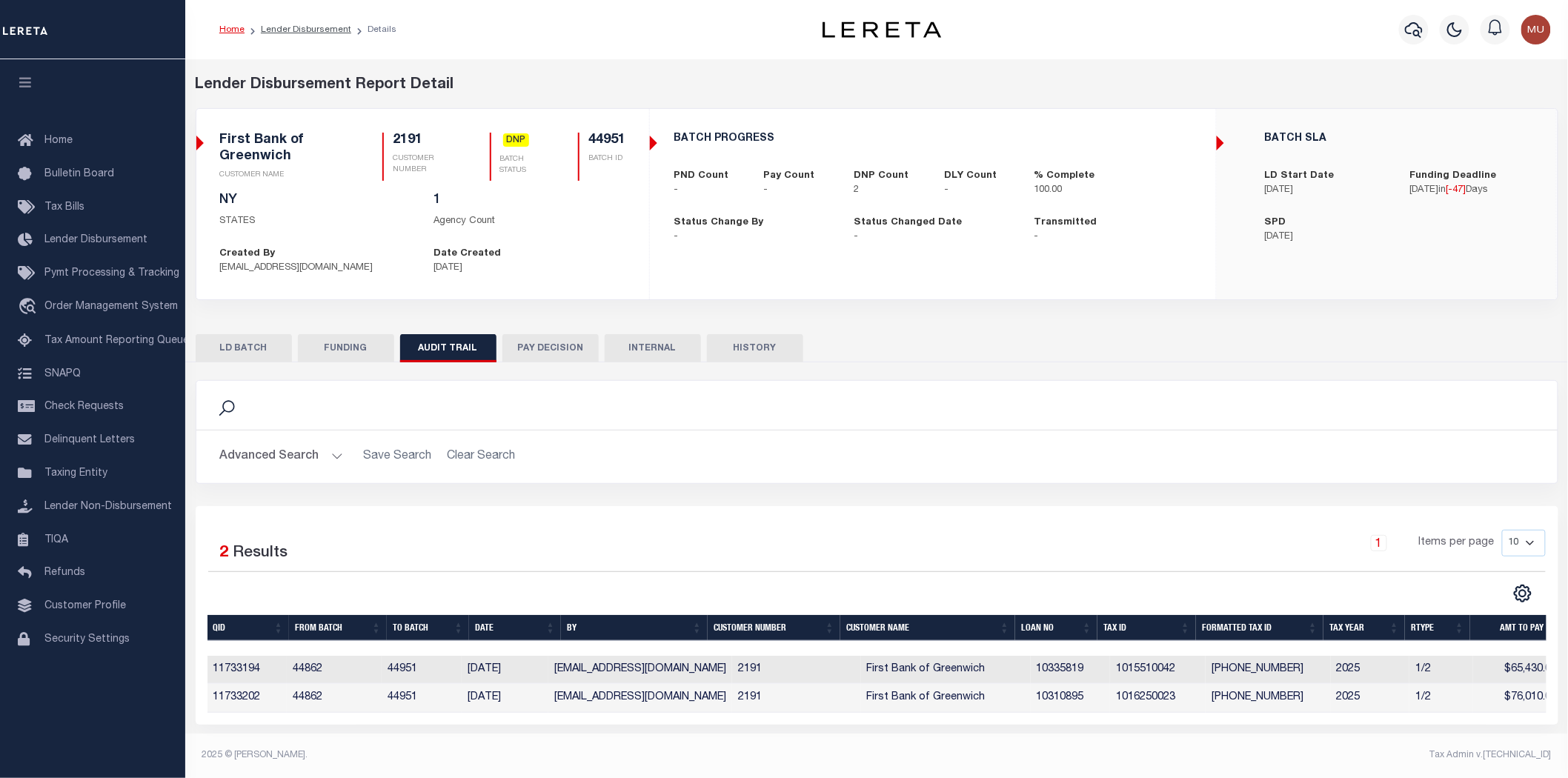
scroll to position [2, 0]
click at [311, 665] on td "44862" at bounding box center [333, 670] width 95 height 29
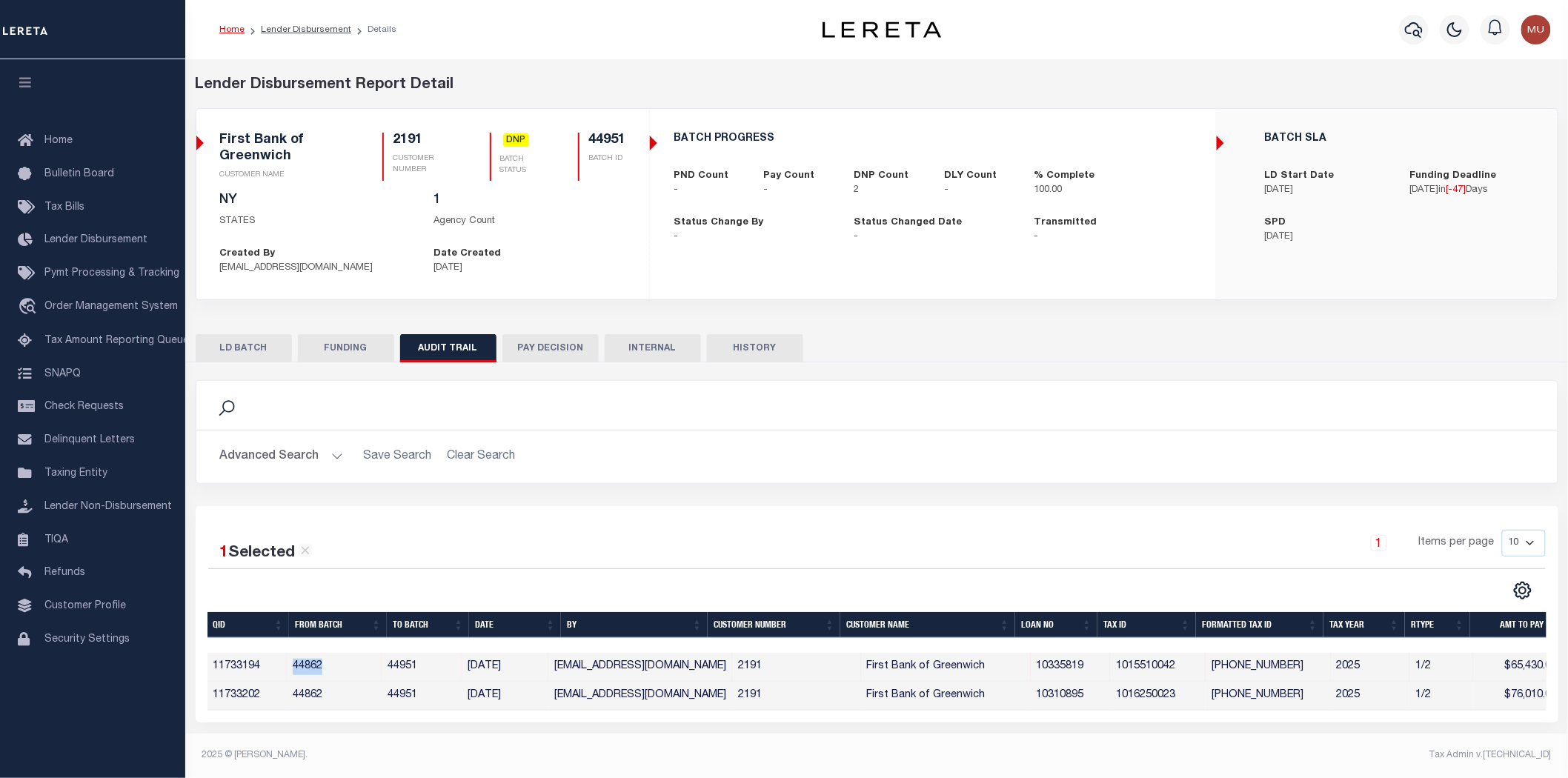
click at [311, 665] on td "44862" at bounding box center [333, 667] width 95 height 29
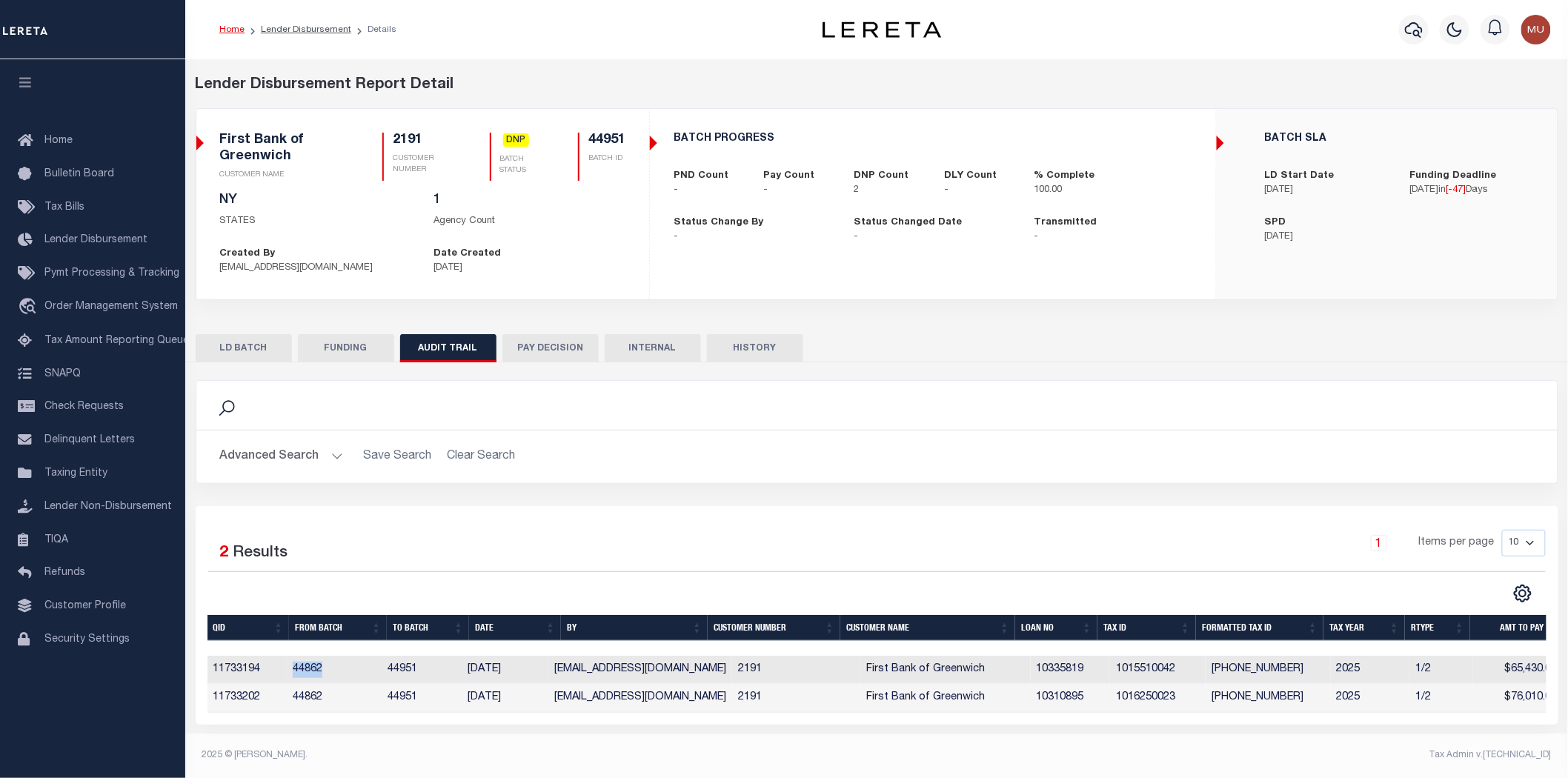
copy td "44862"
drag, startPoint x: 317, startPoint y: 366, endPoint x: 325, endPoint y: 354, distance: 14.4
click at [318, 366] on div "Search Advanced Search Save Search Clear Search 2" at bounding box center [877, 543] width 1363 height 362
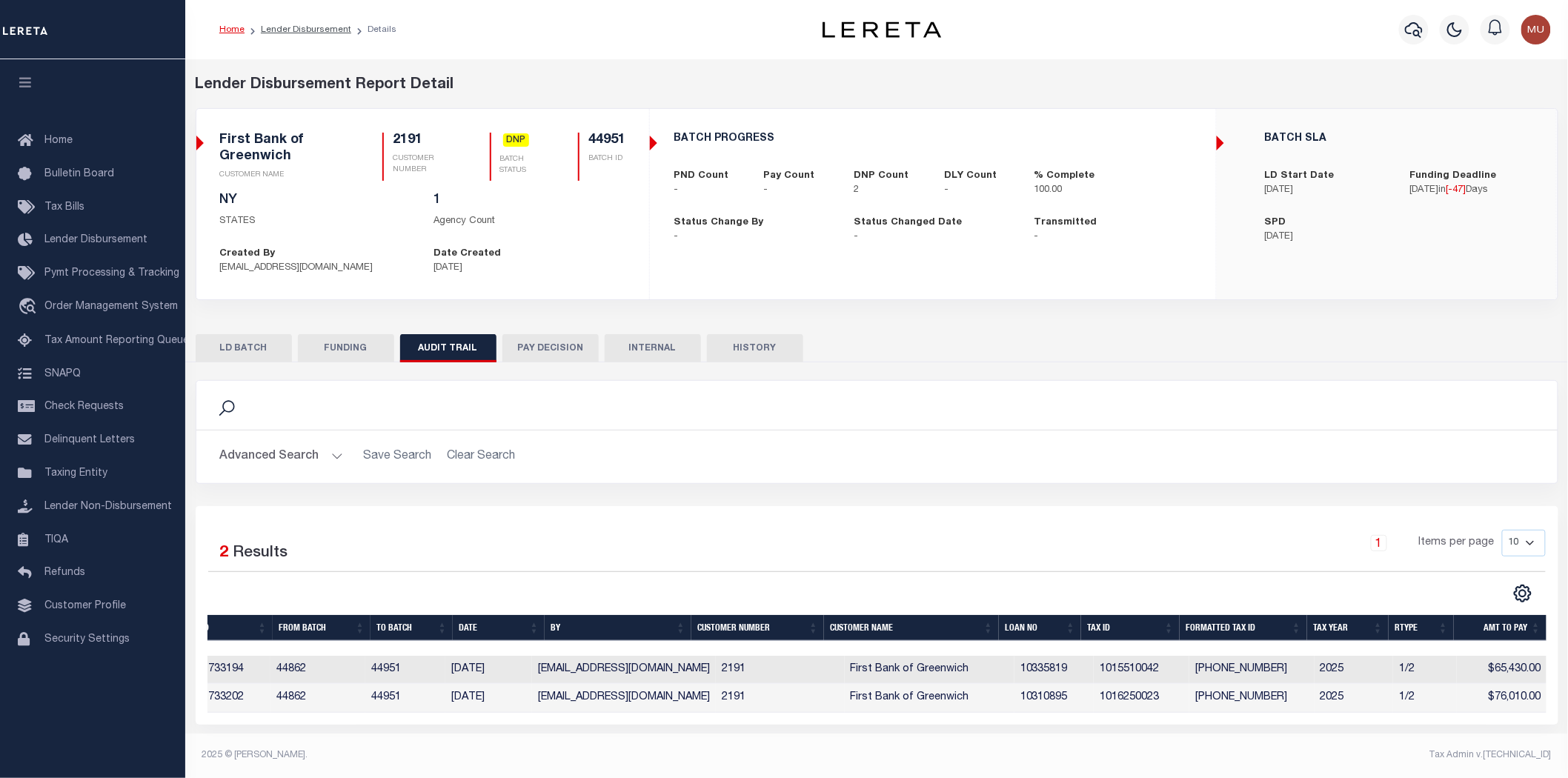
click at [260, 339] on button "LD BATCH" at bounding box center [243, 348] width 96 height 28
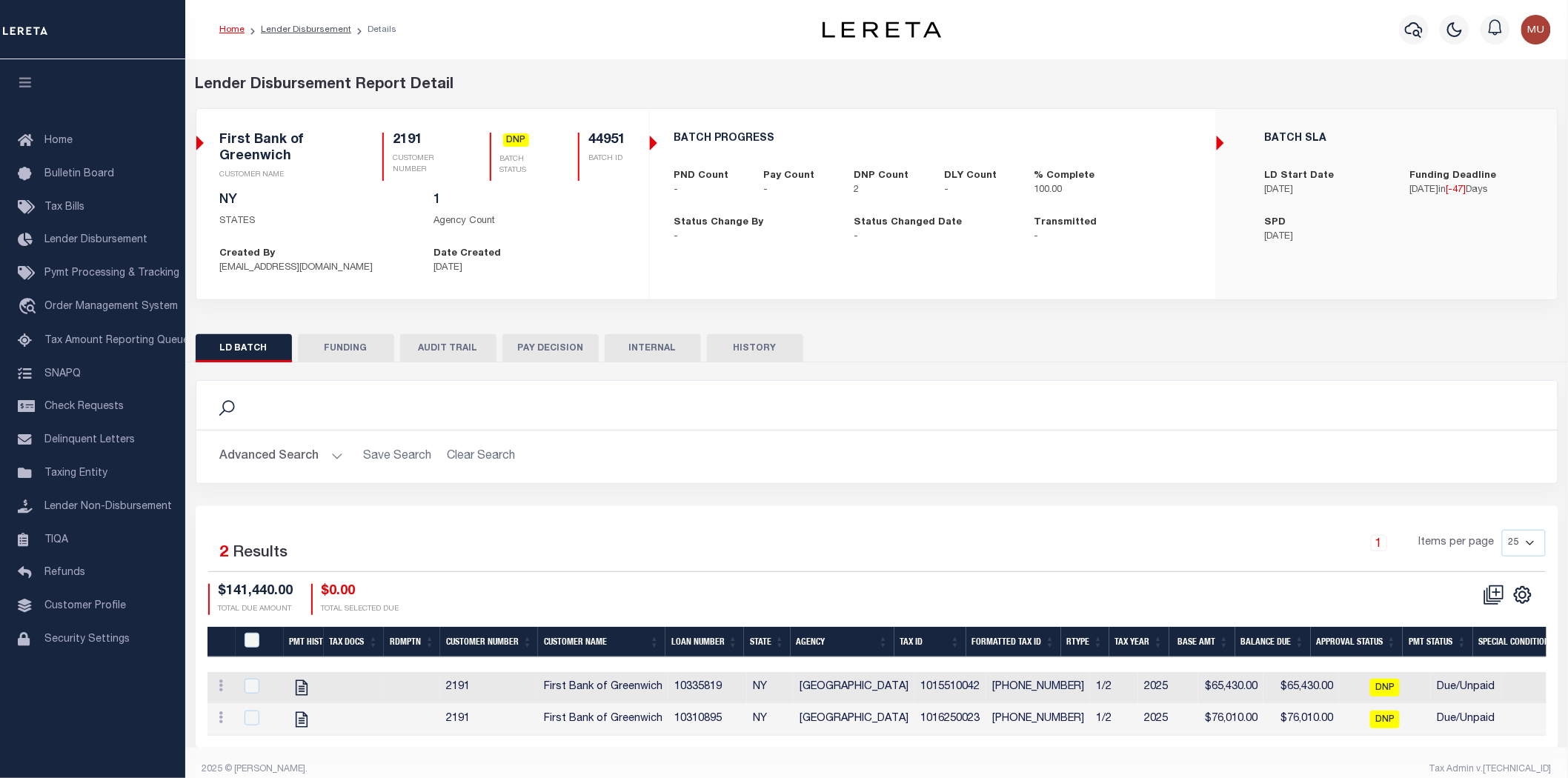
click at [352, 338] on button "FUNDING" at bounding box center [346, 348] width 96 height 28
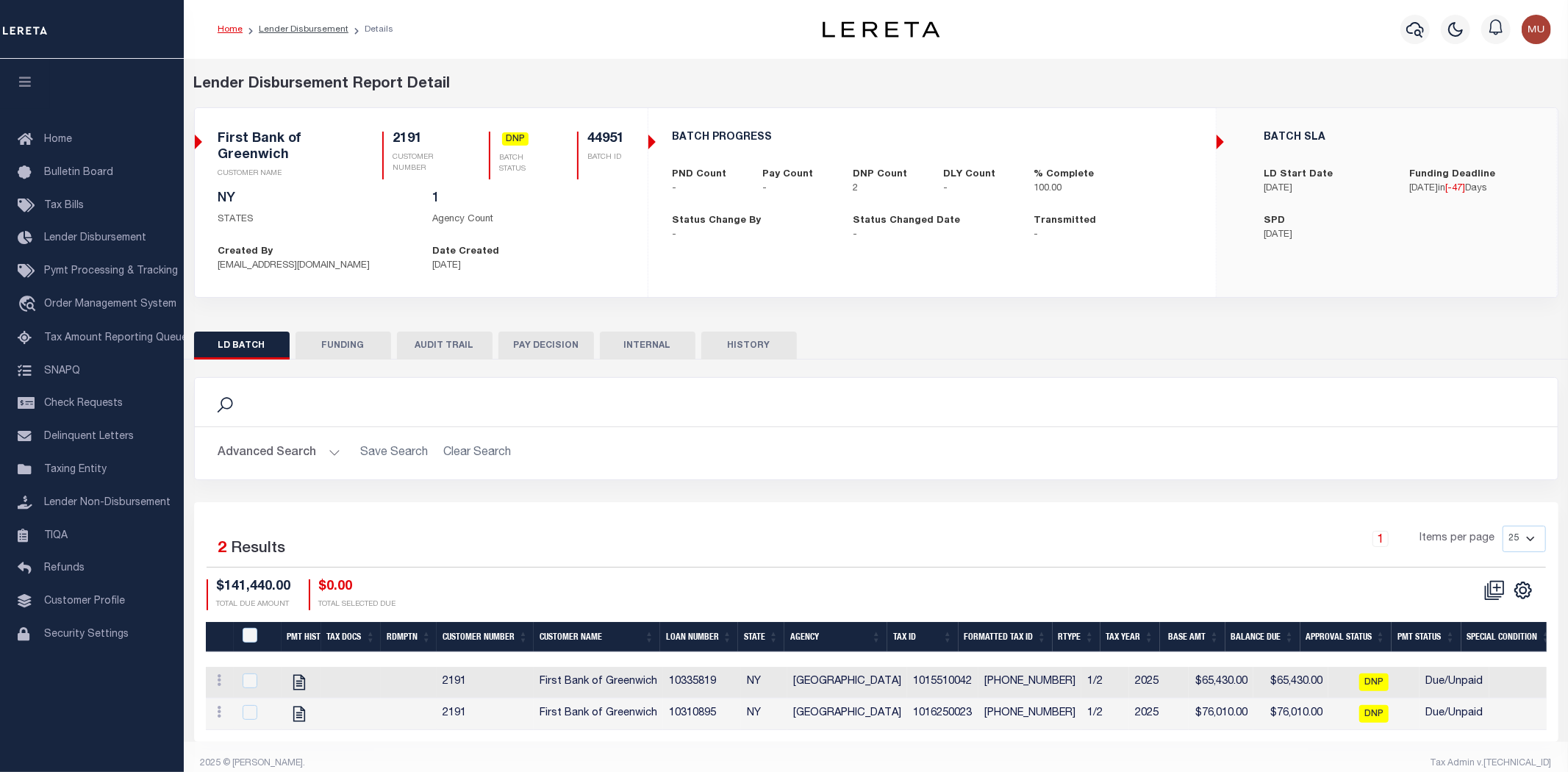
type input "$0"
type input "[DATE]"
select select "100"
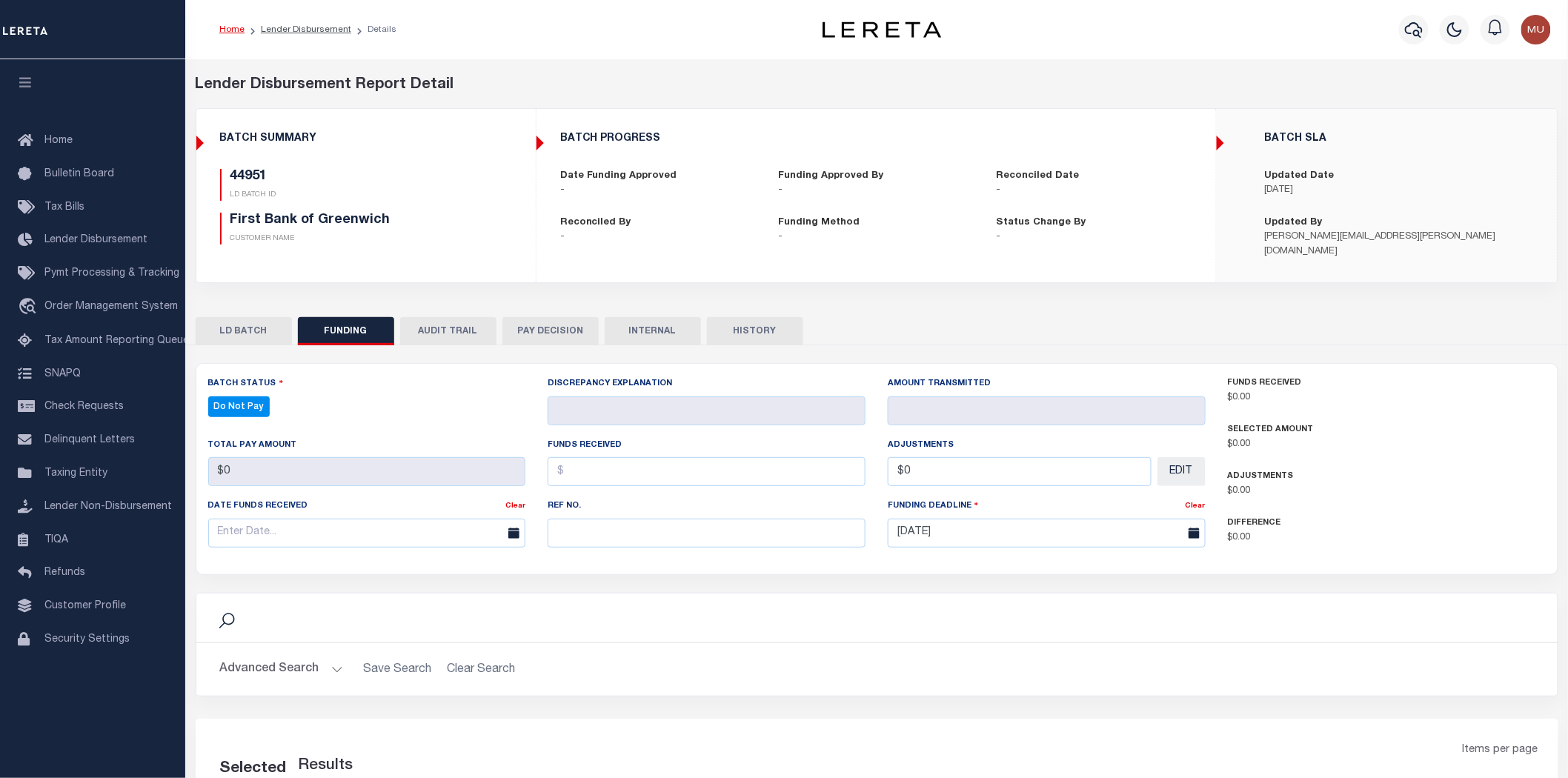
select select "100"
click at [241, 322] on button "LD BATCH" at bounding box center [243, 331] width 96 height 28
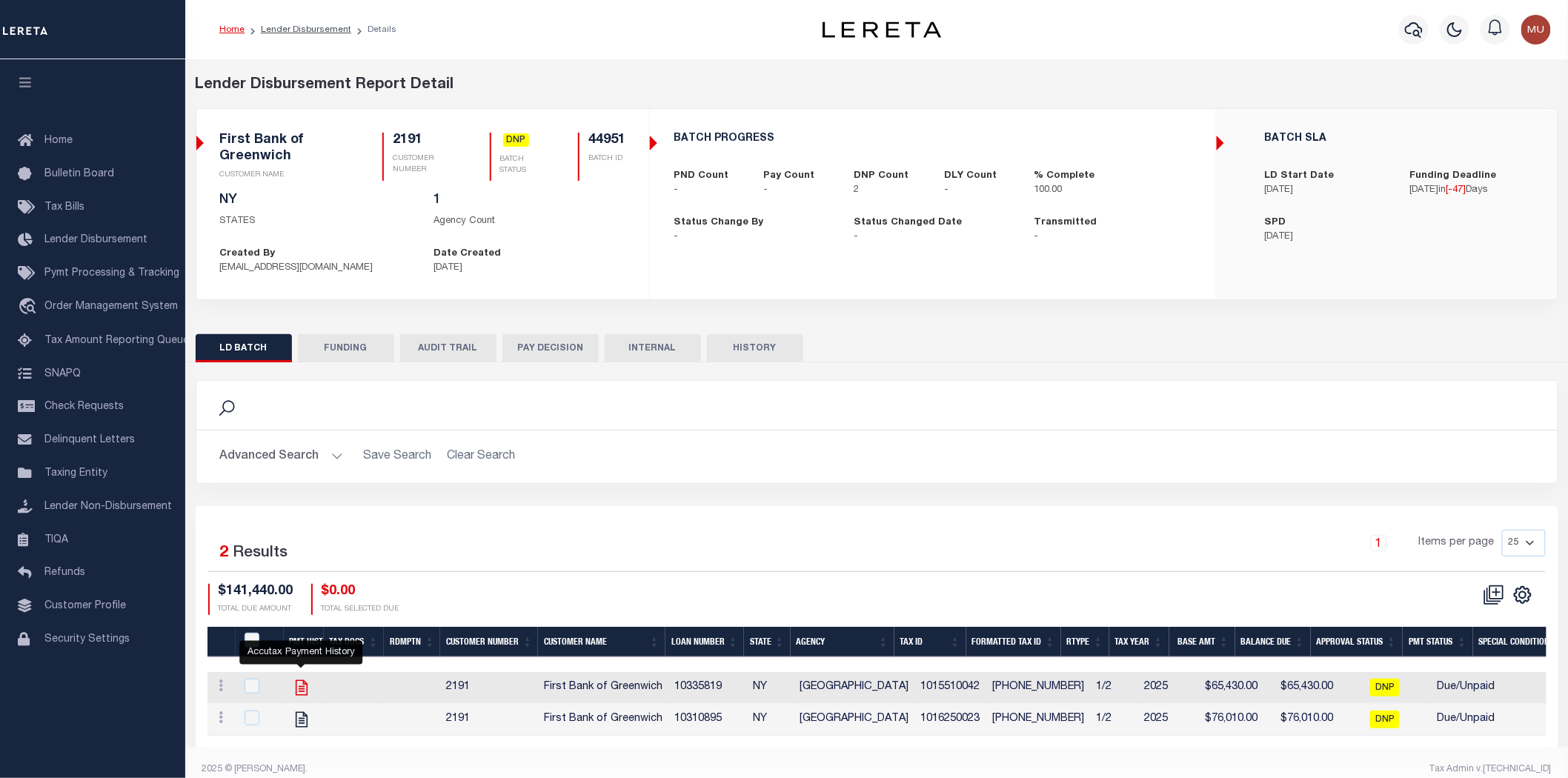
click at [302, 690] on icon "" at bounding box center [300, 688] width 12 height 16
checkbox input "true"
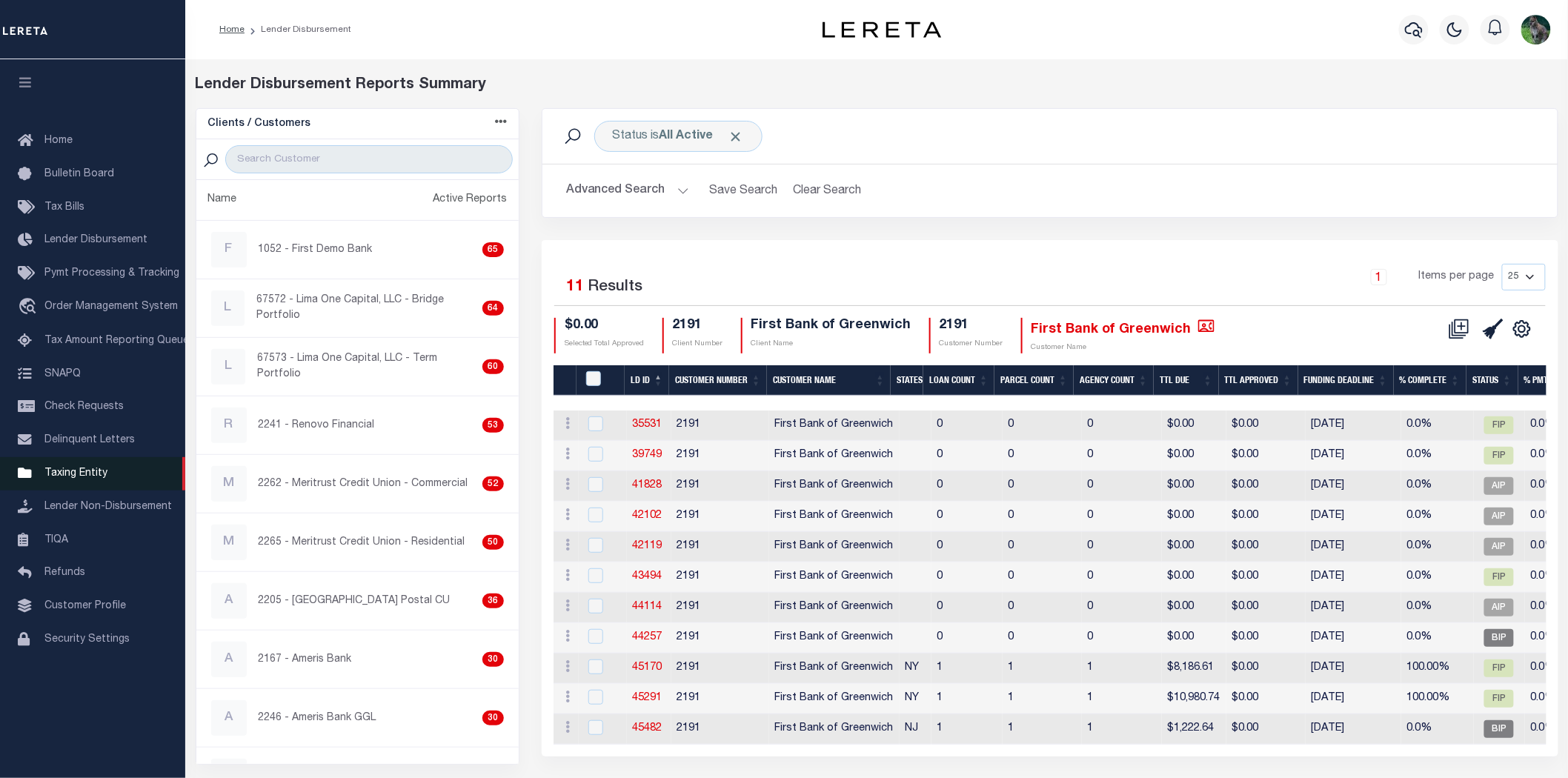
click at [75, 470] on span "Taxing Entity" at bounding box center [76, 474] width 63 height 10
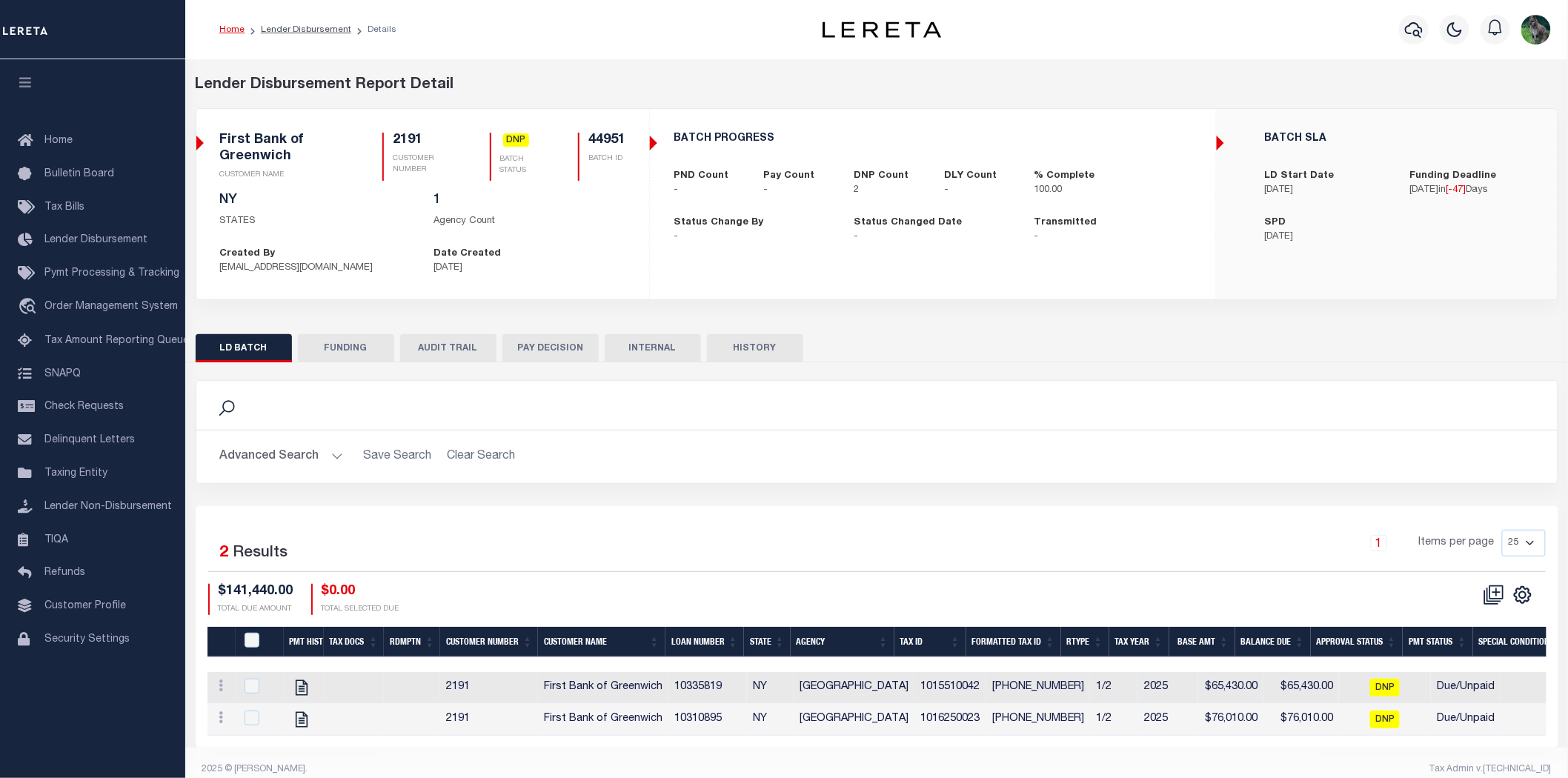
drag, startPoint x: 933, startPoint y: 460, endPoint x: 941, endPoint y: 461, distance: 8.1
click at [934, 460] on h2 "Advanced Search Save Search Clear Search" at bounding box center [876, 456] width 1337 height 29
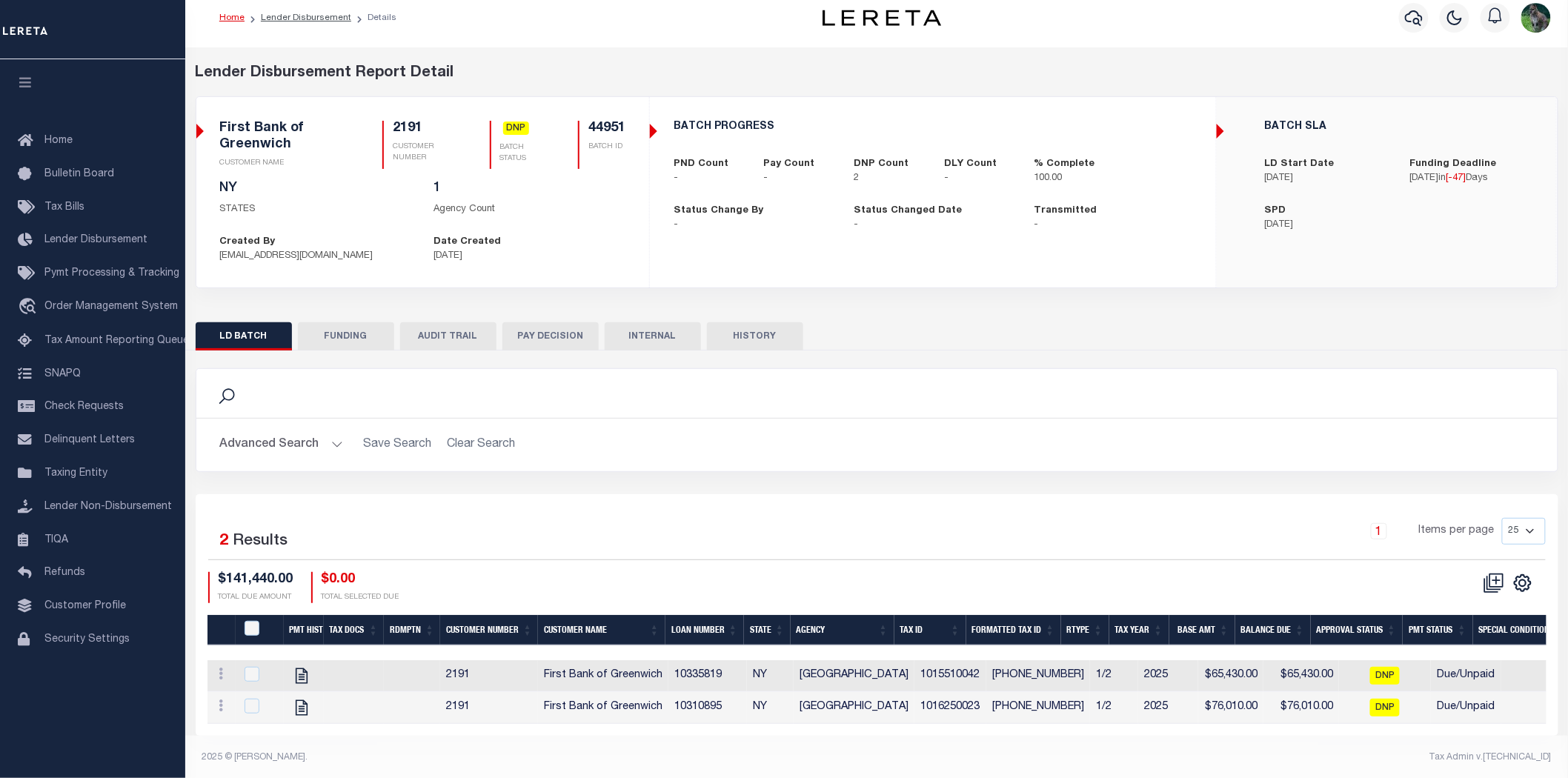
scroll to position [24, 0]
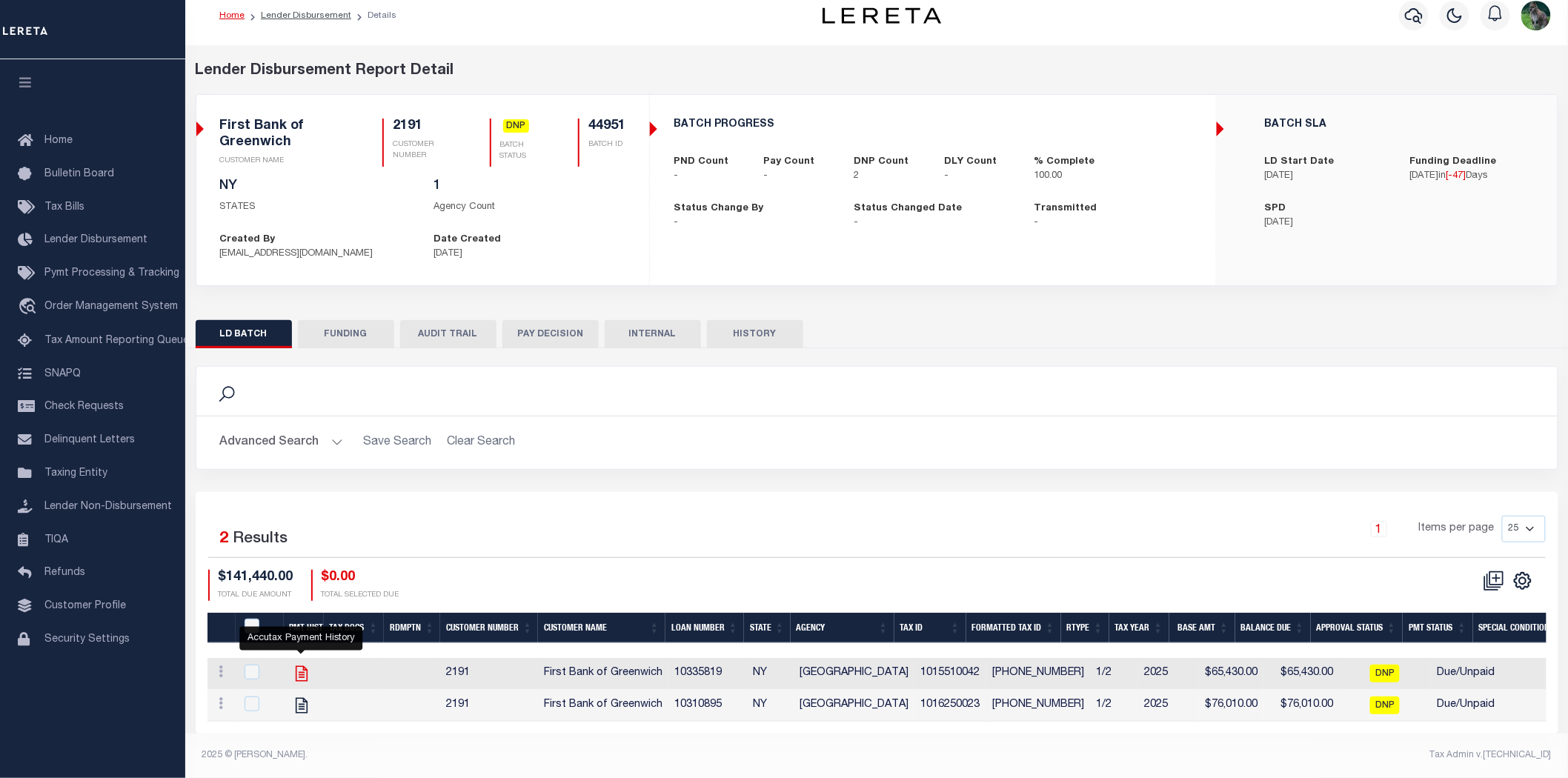
click at [302, 666] on icon "" at bounding box center [300, 674] width 12 height 16
checkbox input "true"
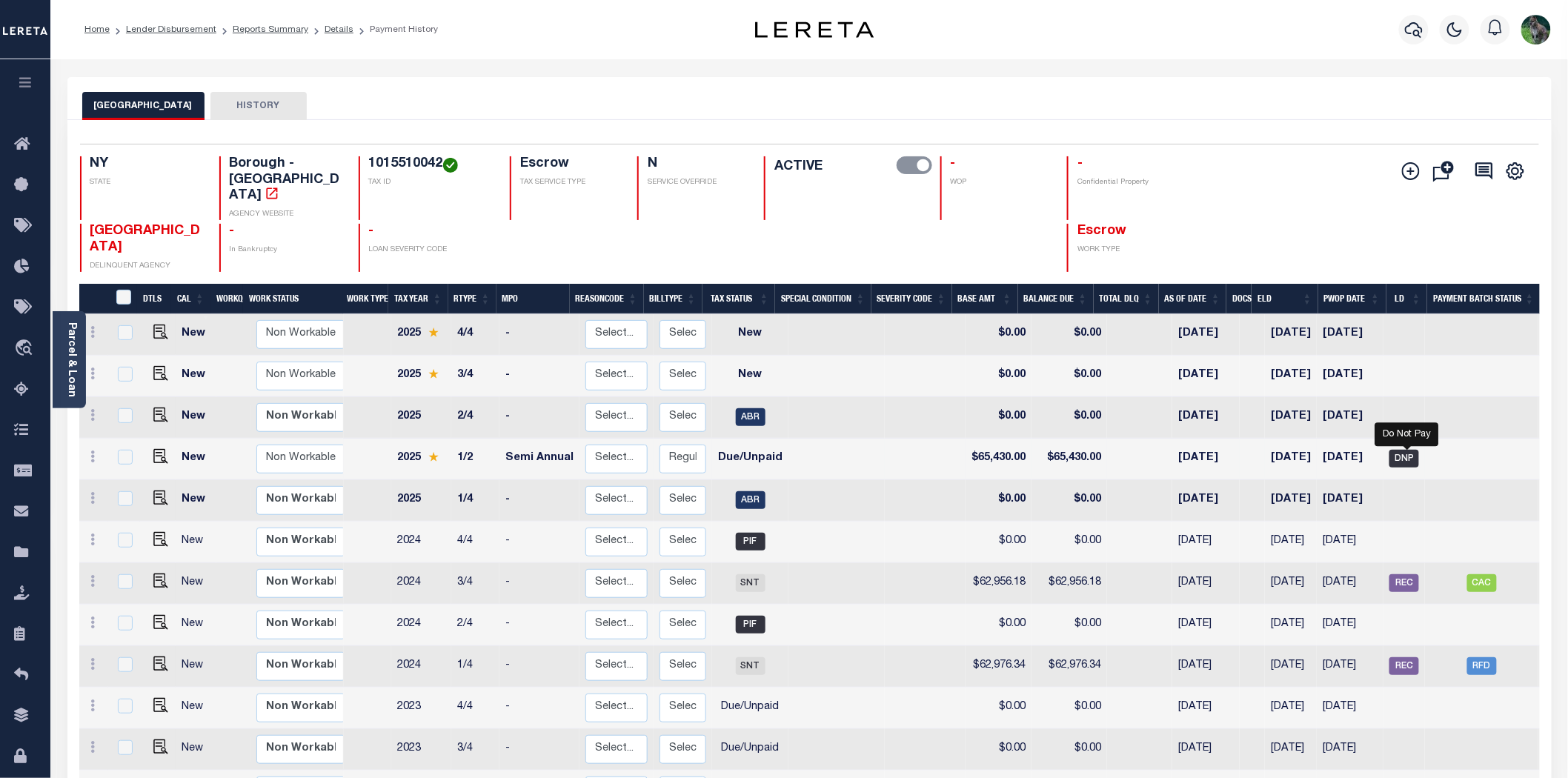
click at [1414, 450] on span "DNP" at bounding box center [1404, 459] width 30 height 18
checkbox input "true"
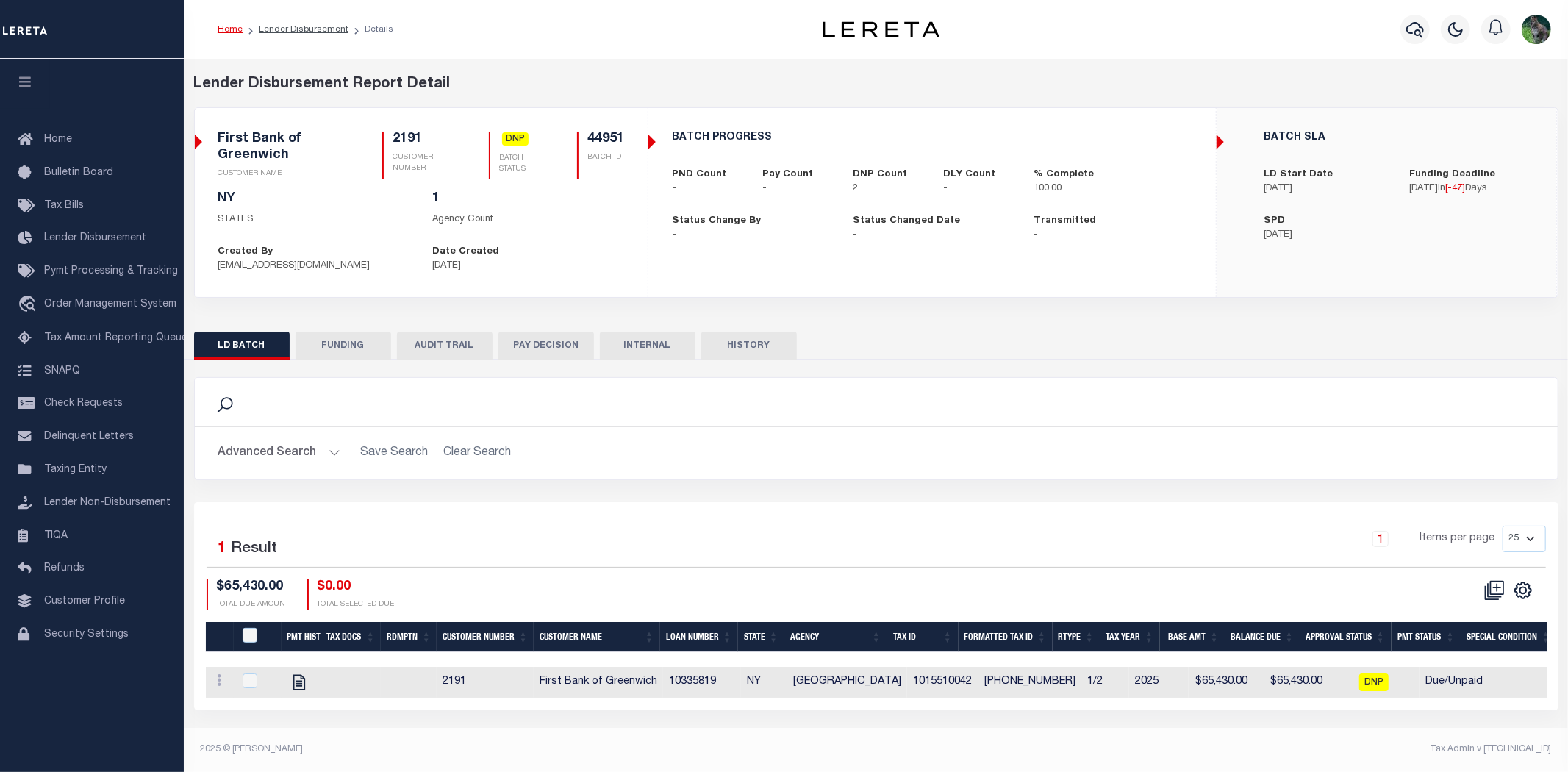
click at [457, 346] on button "AUDIT TRAIL" at bounding box center [444, 346] width 95 height 28
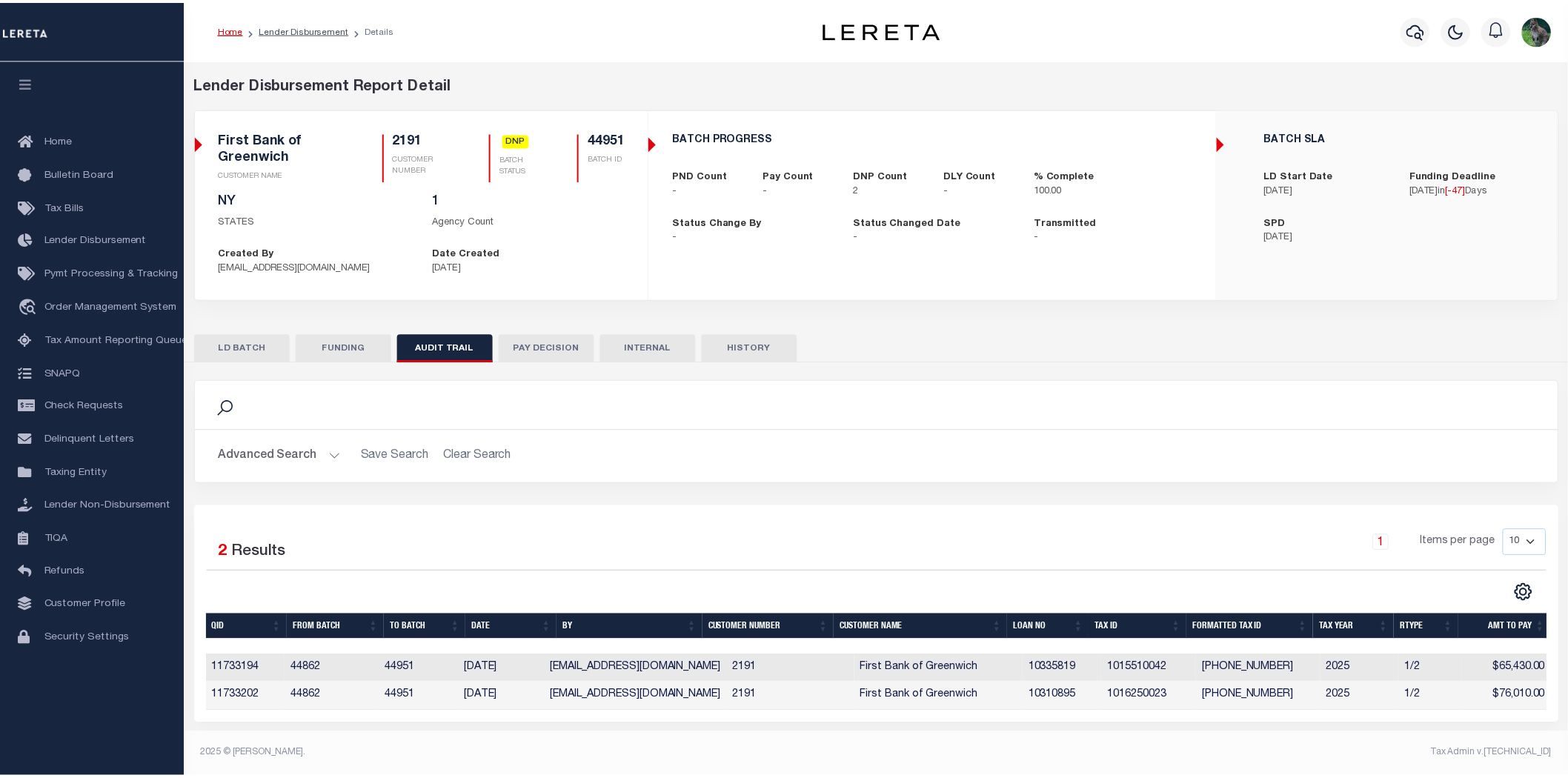
scroll to position [2, 0]
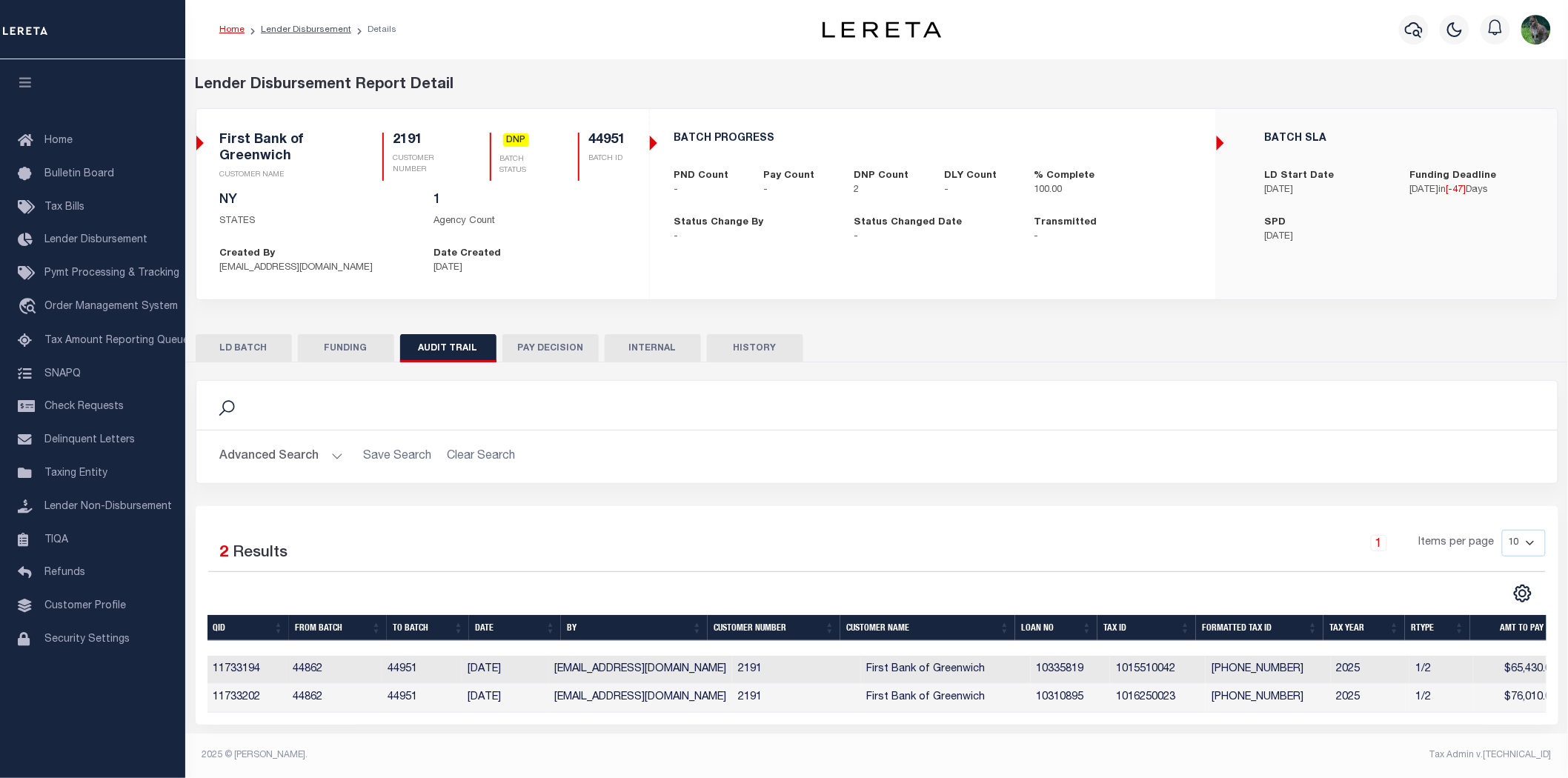
click at [1016, 432] on div "Advanced Search Save Search Clear Search Customer Number Contains Contains Is C…" at bounding box center [877, 456] width 1361 height 52
click at [556, 343] on button "PAY DECISION" at bounding box center [550, 348] width 96 height 28
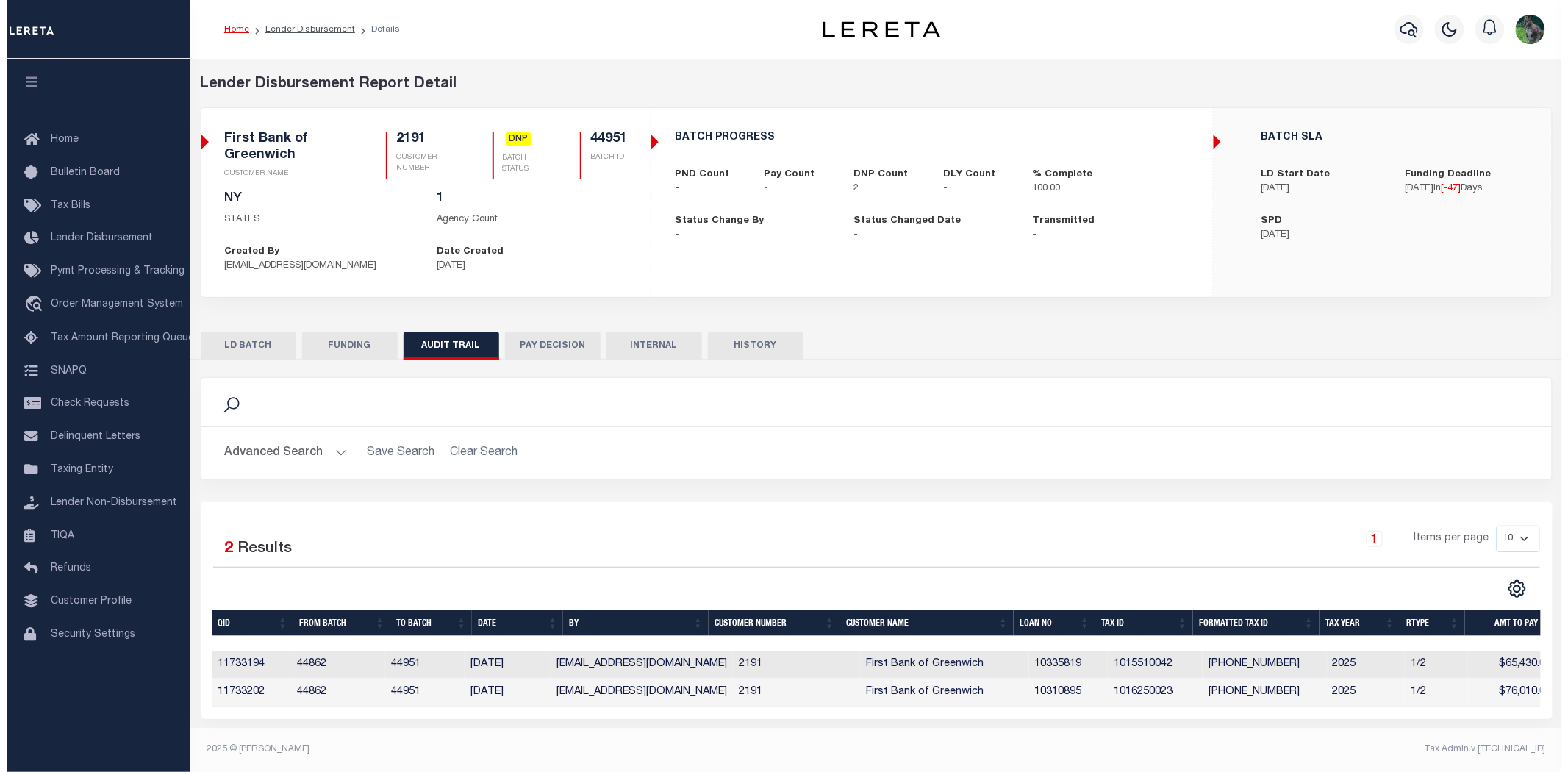
scroll to position [0, 0]
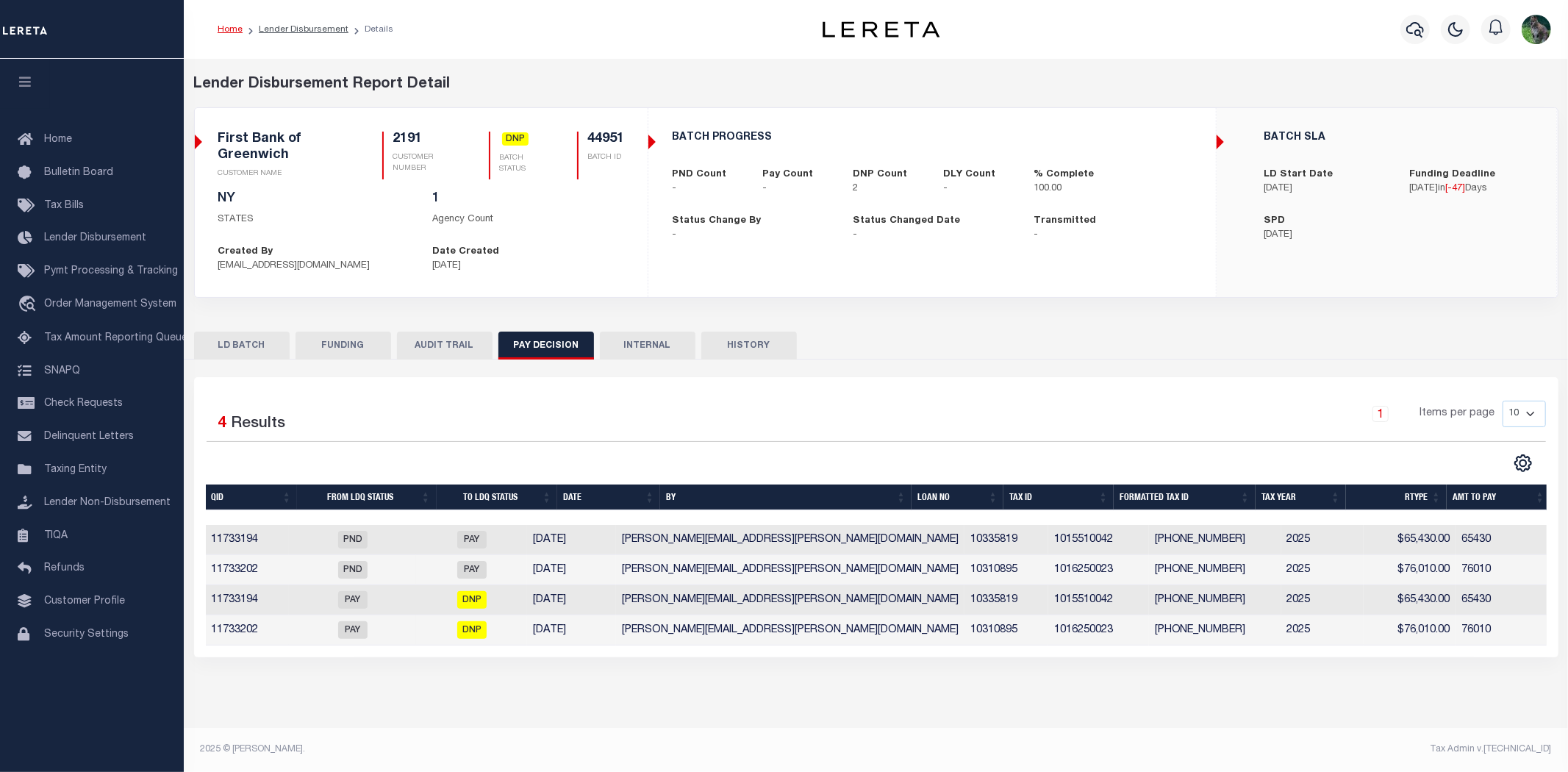
click at [434, 337] on button "AUDIT TRAIL" at bounding box center [444, 346] width 95 height 28
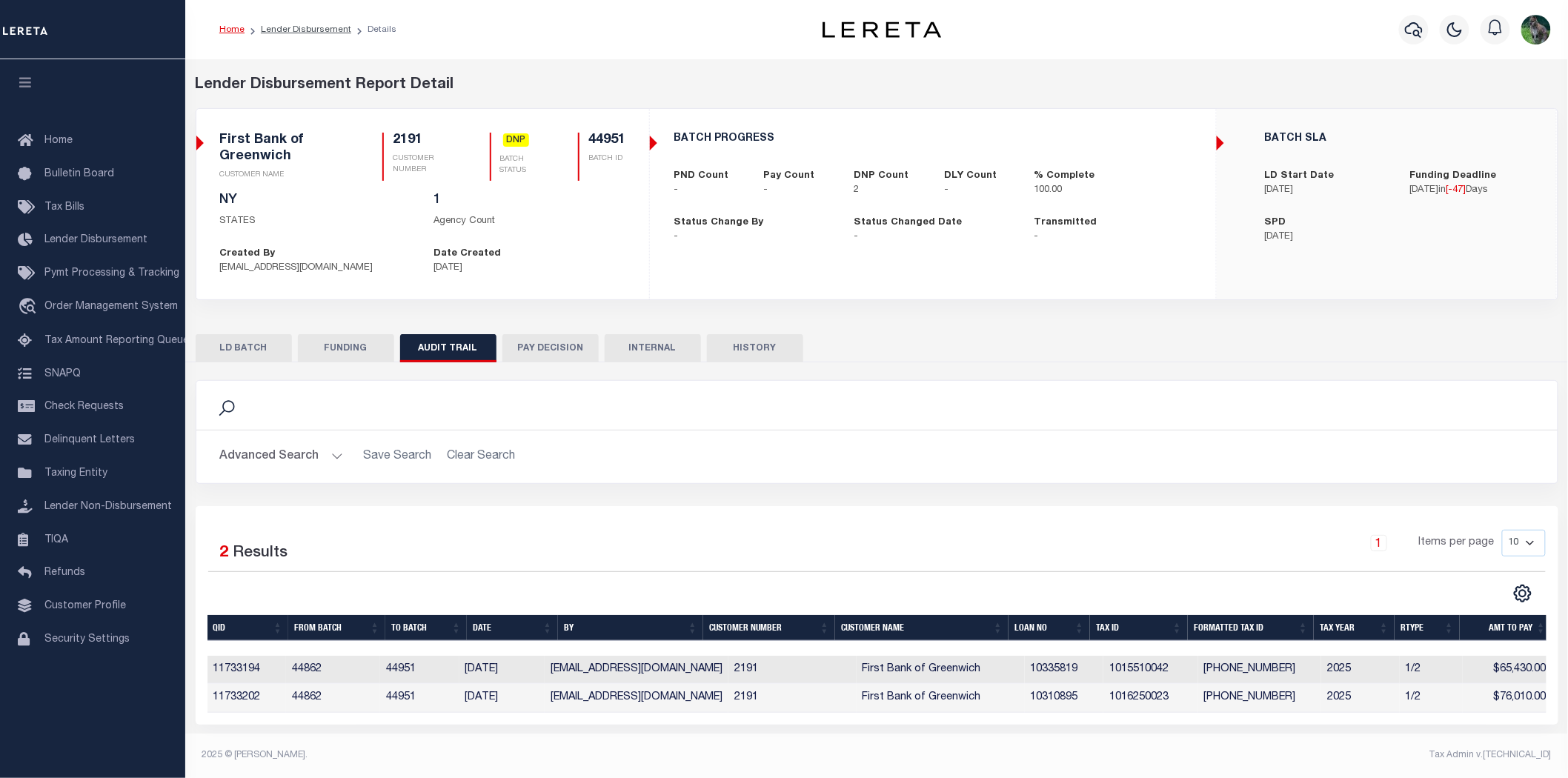
click at [223, 343] on button "LD BATCH" at bounding box center [243, 348] width 96 height 28
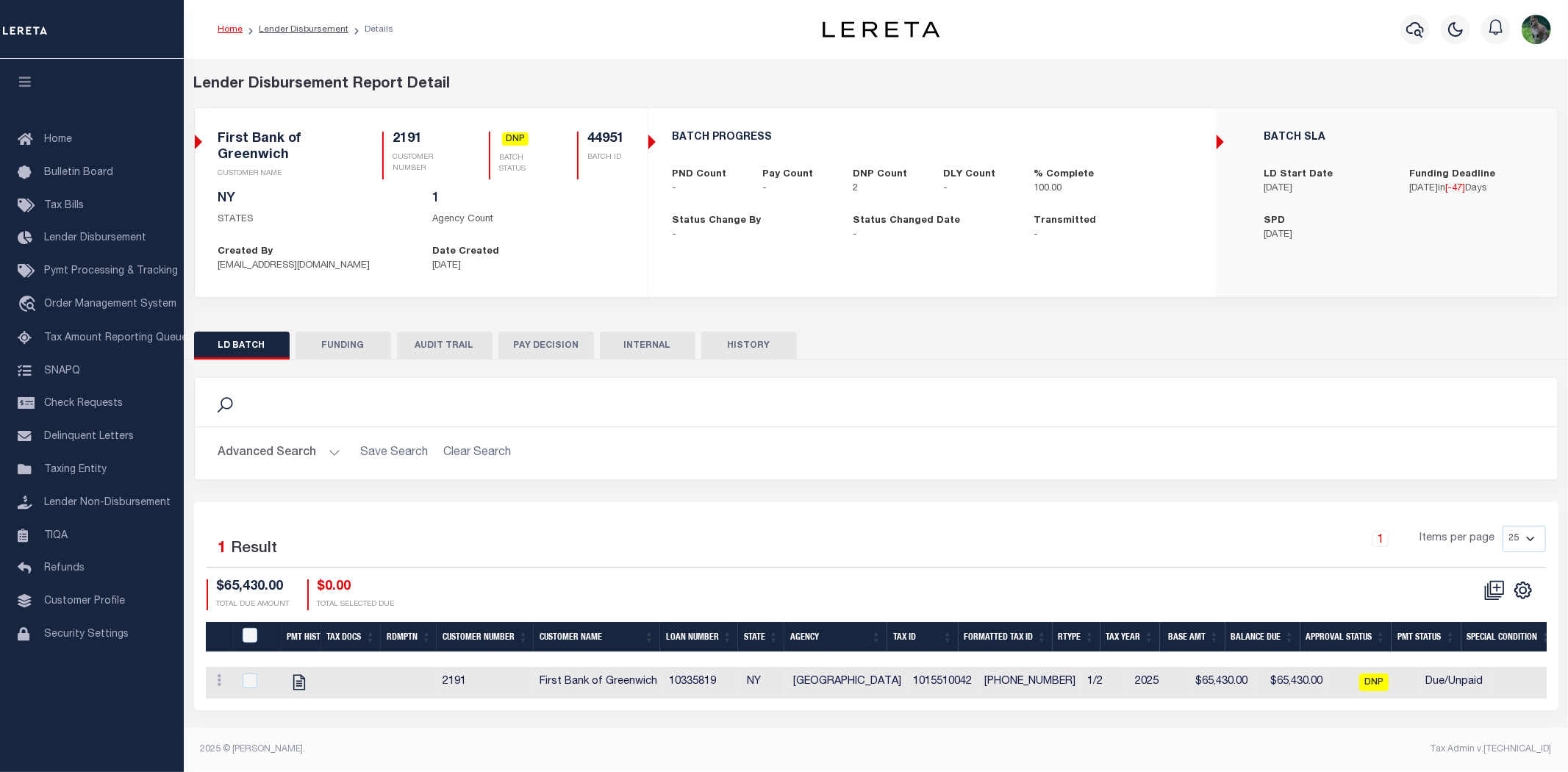
click at [608, 138] on h5 "44951" at bounding box center [605, 140] width 36 height 16
copy h5 "44951"
click at [106, 238] on span "Lender Disbursement" at bounding box center [95, 238] width 102 height 10
